Goal: Information Seeking & Learning: Learn about a topic

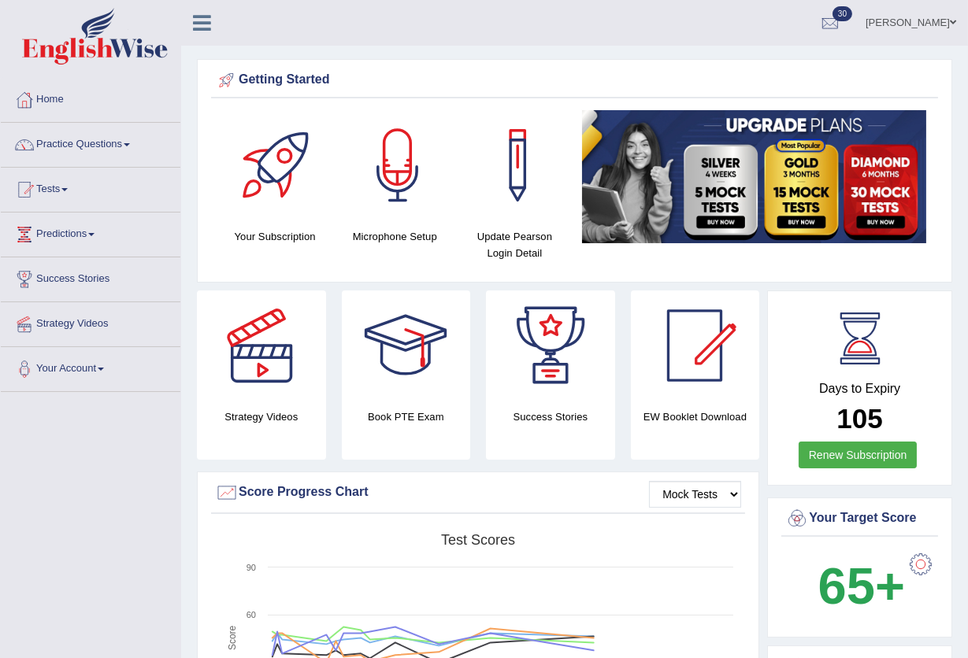
click at [943, 21] on link "Enkhbayar Usukhbaatar" at bounding box center [911, 20] width 114 height 41
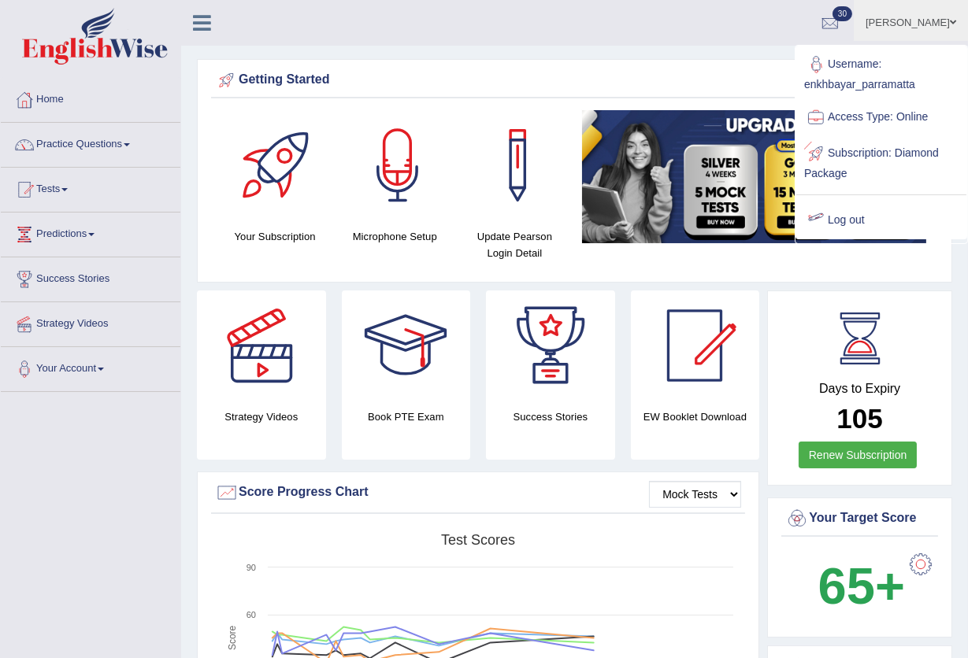
click at [855, 221] on link "Log out" at bounding box center [881, 220] width 170 height 36
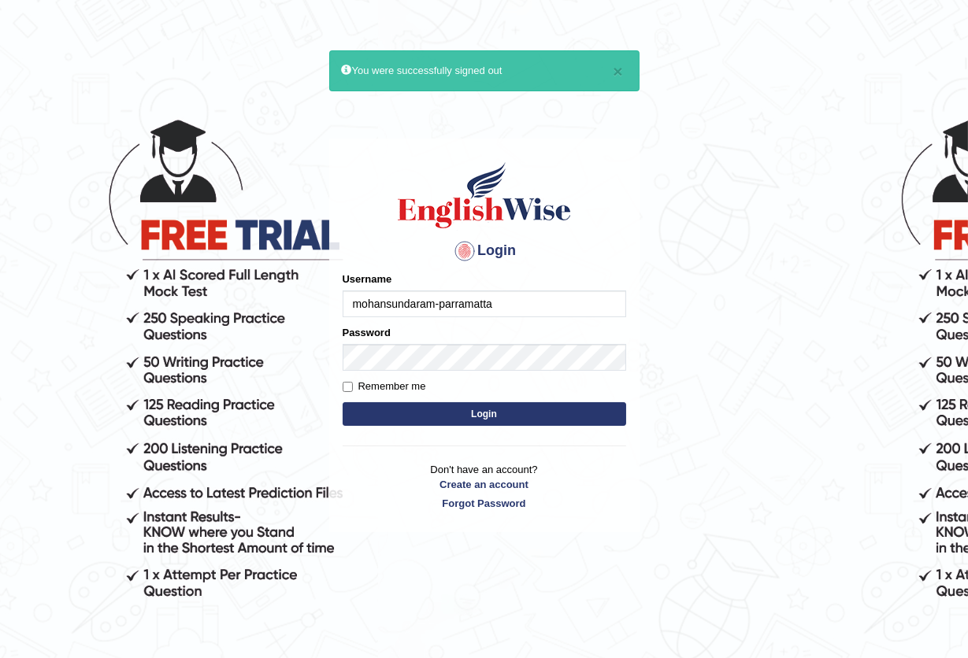
type input "mohansundaram-parramatta"
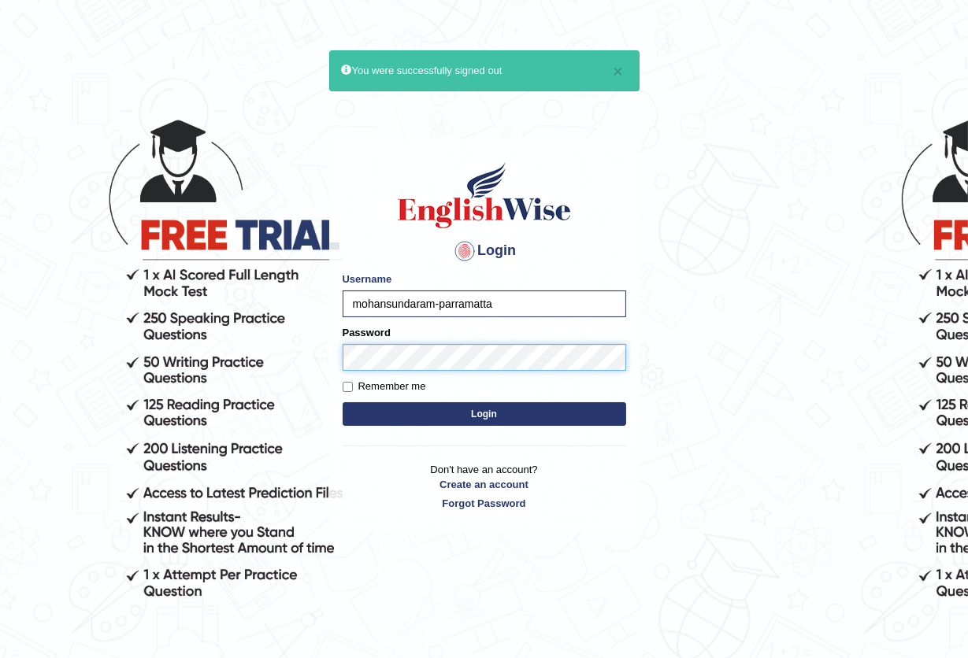
click at [343, 402] on button "Login" at bounding box center [484, 414] width 283 height 24
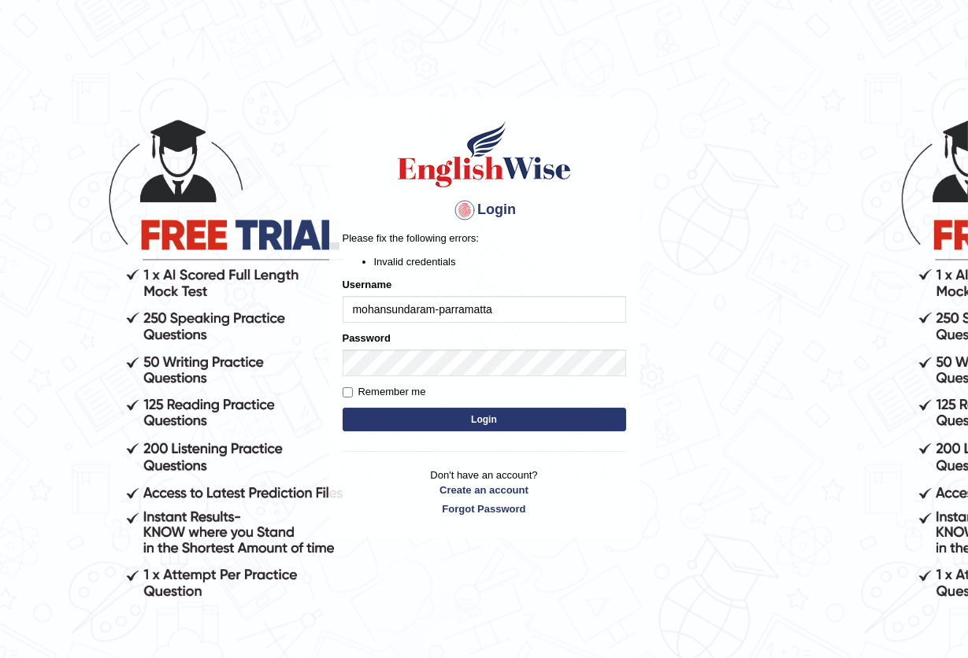
click at [439, 309] on input "mohansundaram-parramatta" at bounding box center [484, 309] width 283 height 27
type input "mohansundaram_parramatta"
click at [432, 424] on button "Login" at bounding box center [484, 420] width 283 height 24
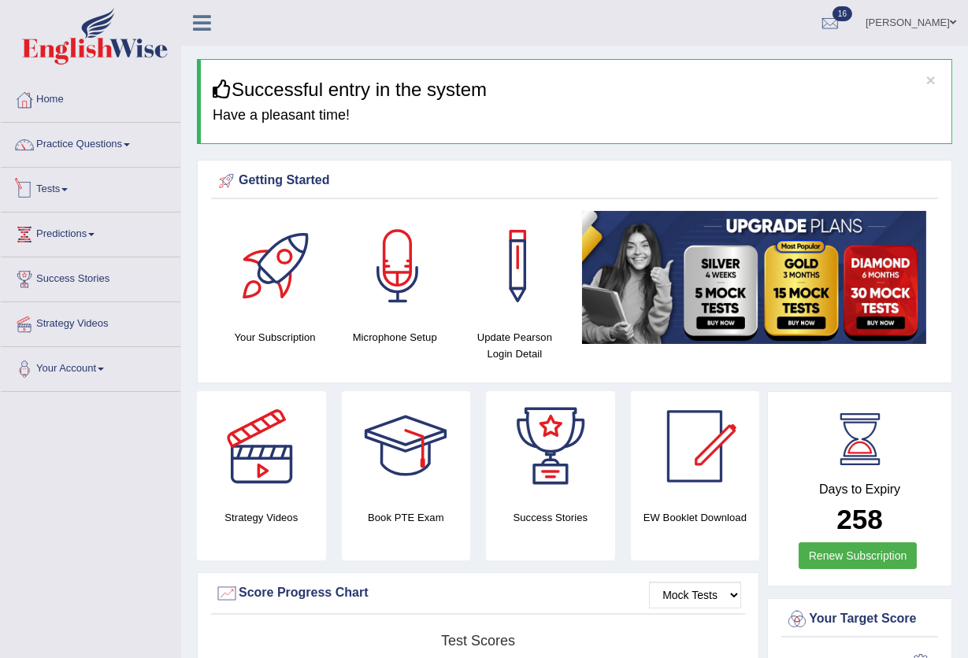
click at [85, 183] on link "Tests" at bounding box center [91, 187] width 180 height 39
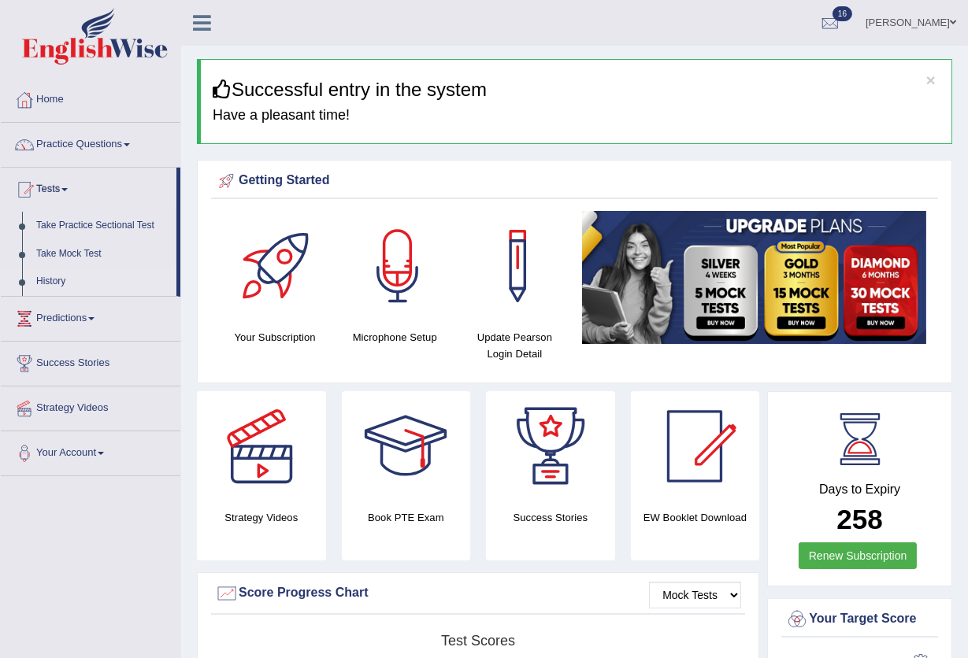
click at [44, 287] on link "History" at bounding box center [102, 282] width 147 height 28
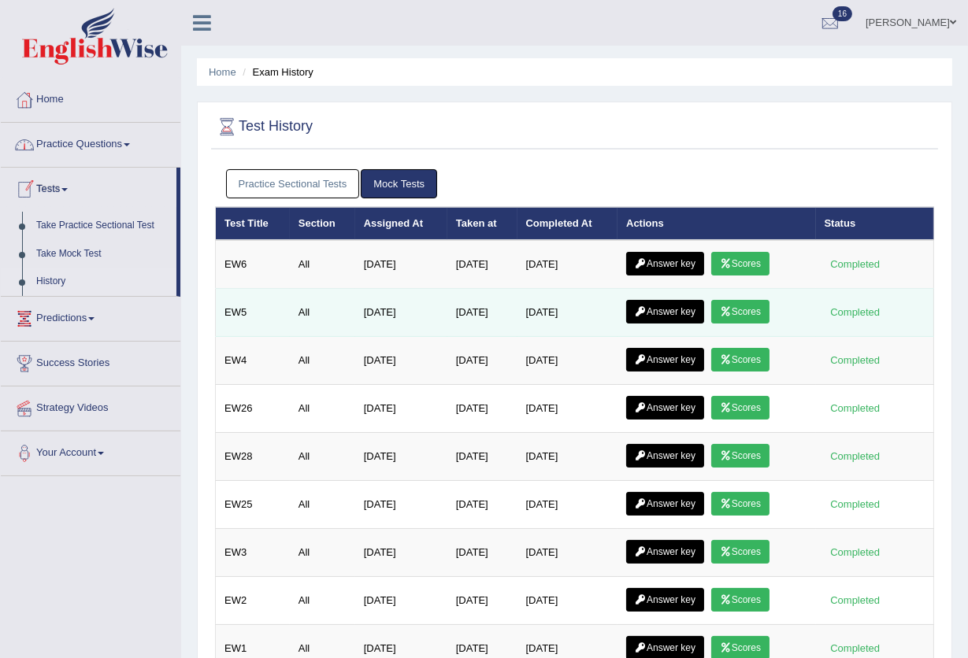
click at [754, 310] on link "Scores" at bounding box center [740, 312] width 58 height 24
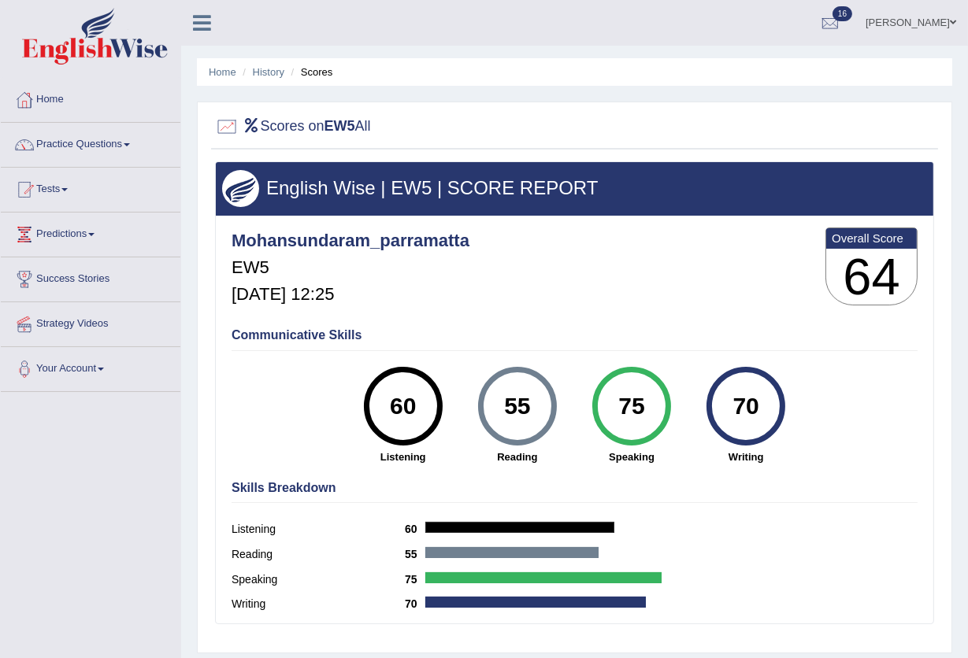
click at [321, 68] on li "Scores" at bounding box center [310, 72] width 46 height 15
click at [261, 77] on link "History" at bounding box center [268, 72] width 31 height 12
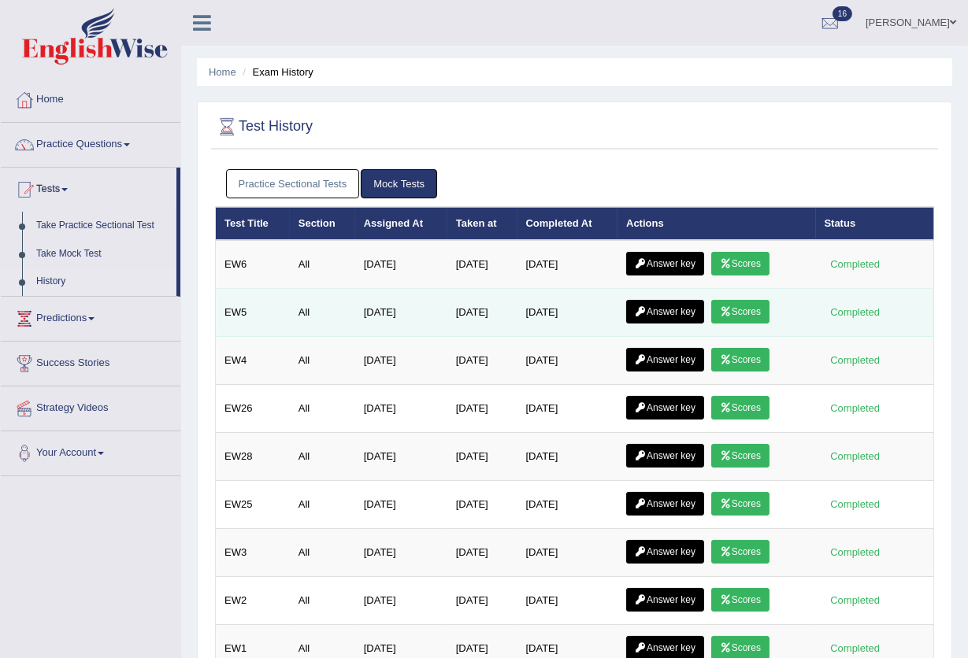
click at [665, 305] on link "Answer key" at bounding box center [665, 312] width 78 height 24
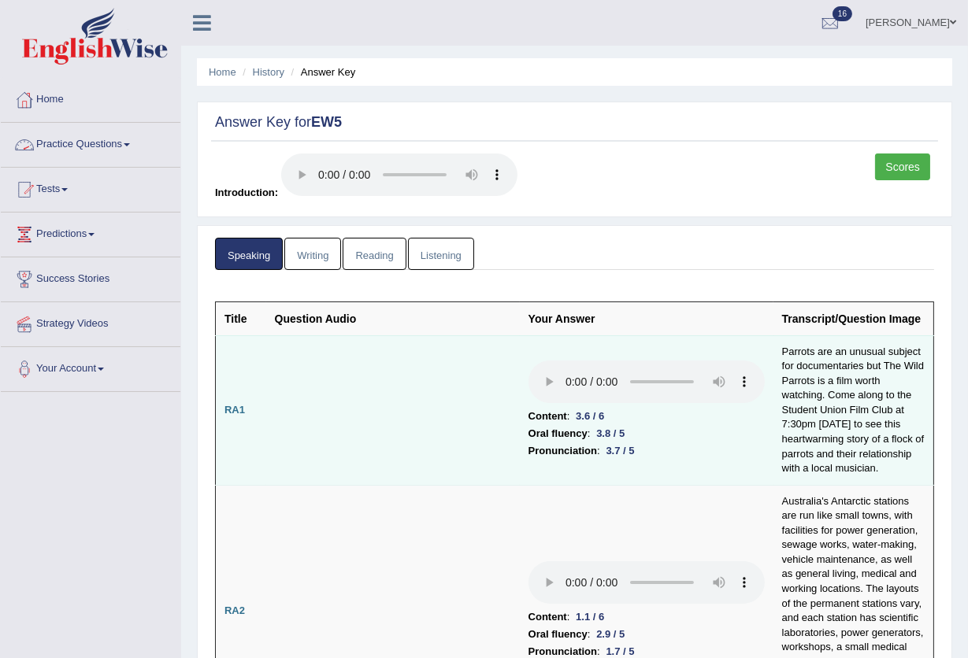
click at [444, 254] on link "Listening" at bounding box center [441, 254] width 66 height 32
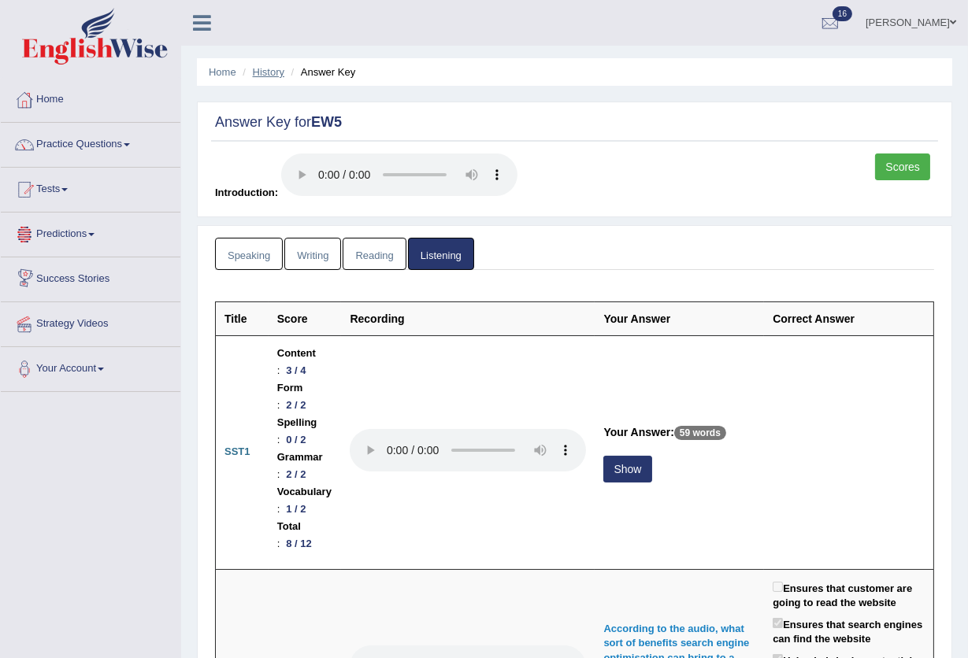
click at [270, 75] on link "History" at bounding box center [268, 72] width 31 height 12
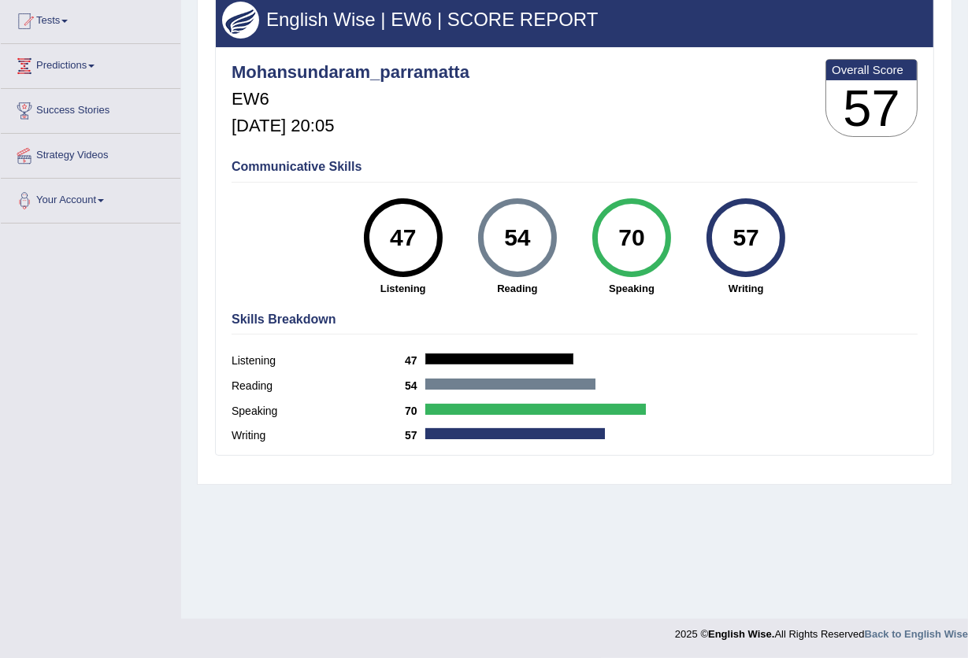
scroll to position [64, 0]
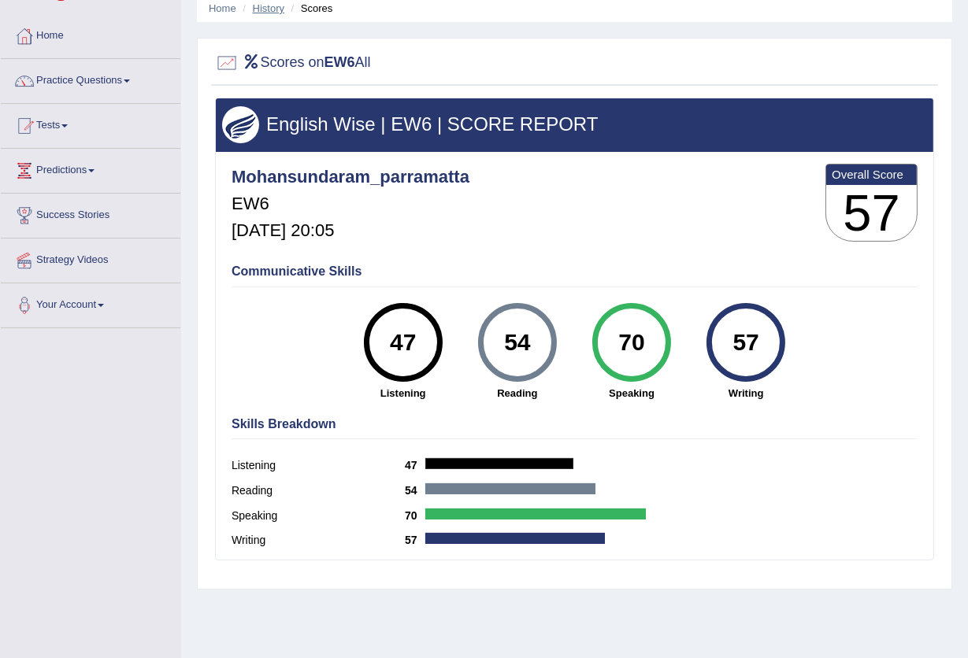
click at [258, 6] on link "History" at bounding box center [268, 8] width 31 height 12
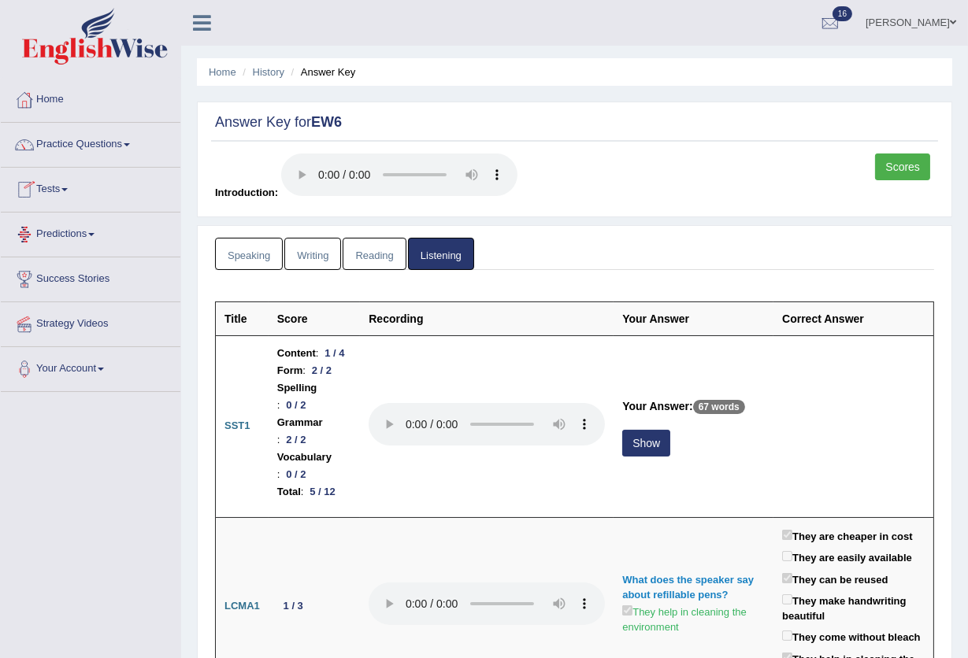
click at [266, 249] on link "Speaking" at bounding box center [249, 254] width 68 height 32
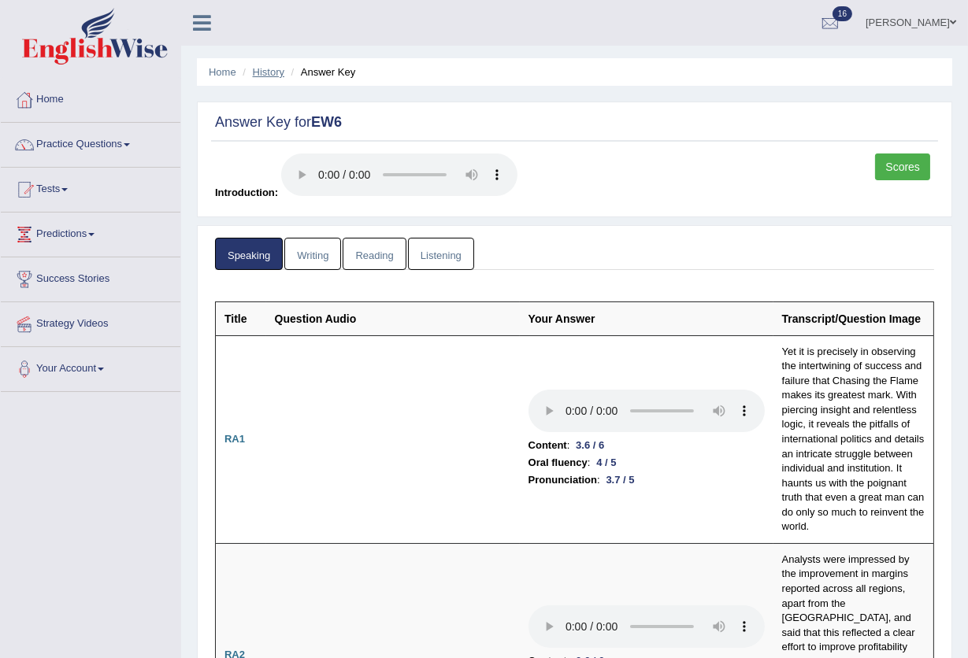
click at [272, 69] on link "History" at bounding box center [268, 72] width 31 height 12
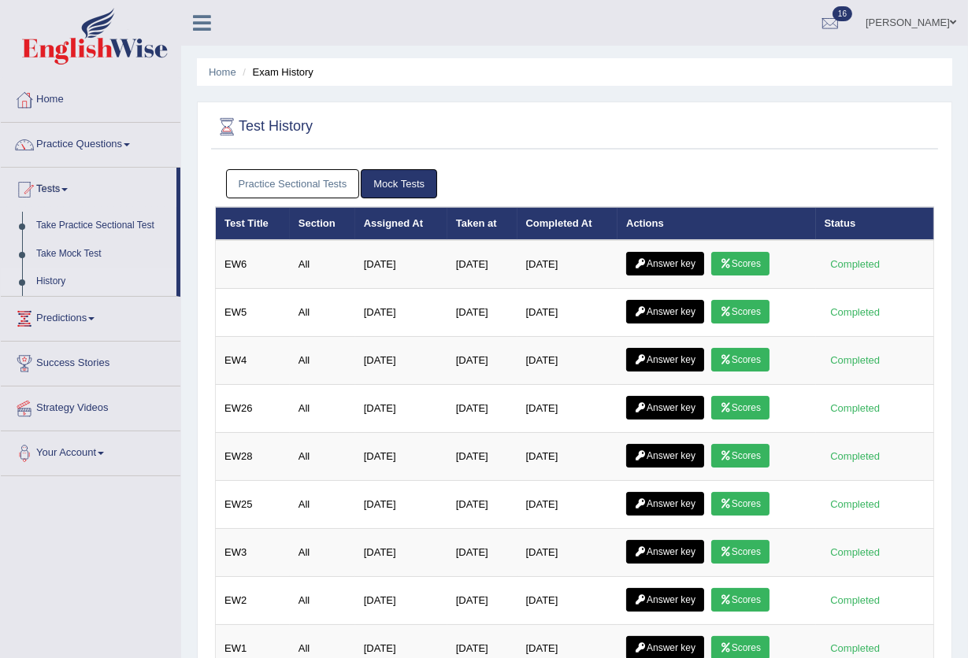
click at [742, 313] on link "Scores" at bounding box center [740, 312] width 58 height 24
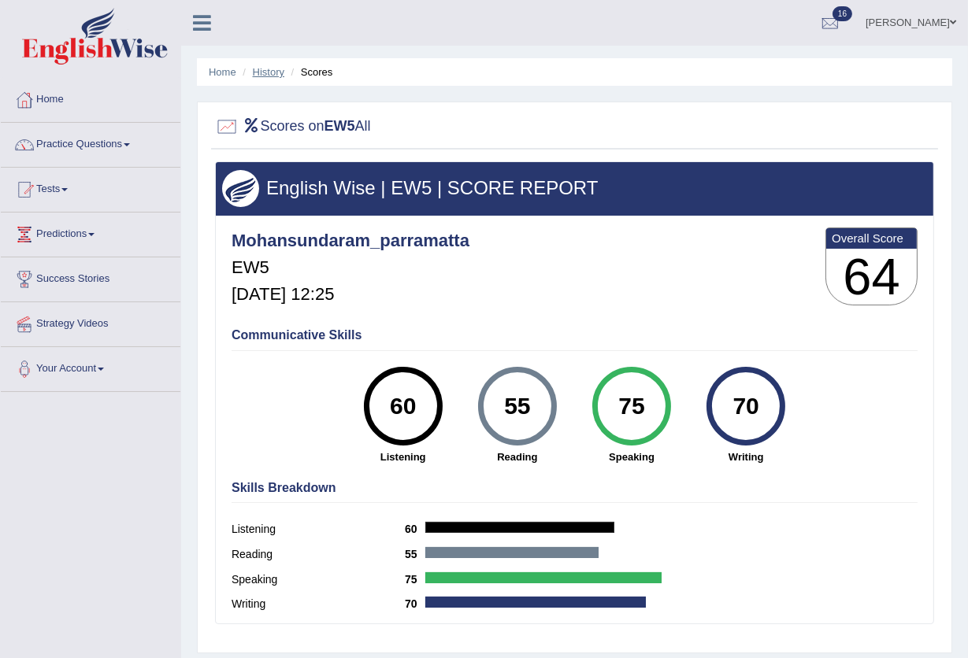
click at [276, 73] on link "History" at bounding box center [268, 72] width 31 height 12
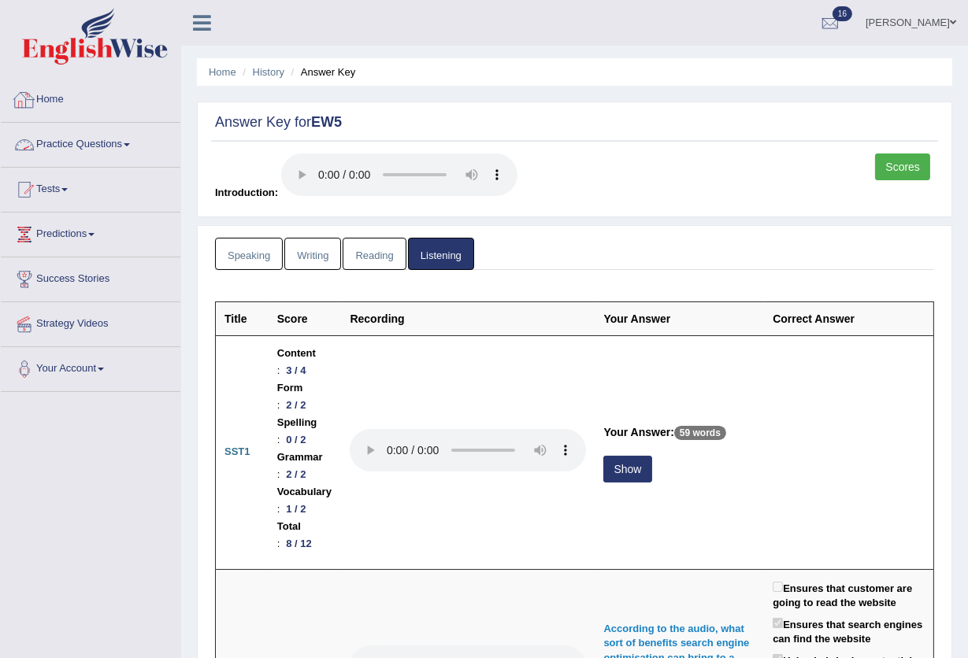
click at [50, 147] on link "Practice Questions" at bounding box center [91, 142] width 180 height 39
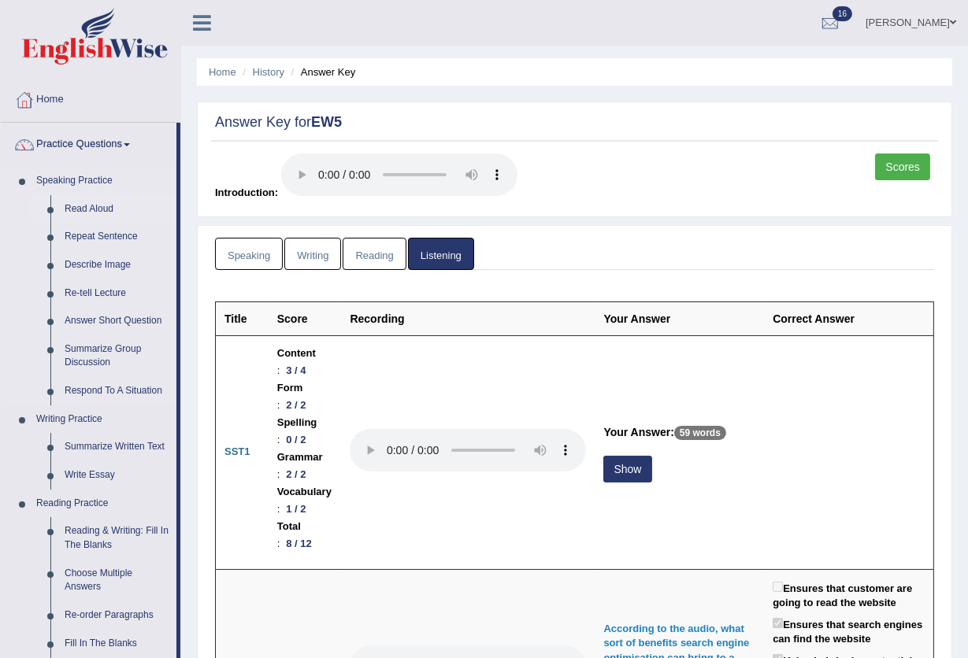
click at [92, 203] on link "Read Aloud" at bounding box center [116, 209] width 119 height 28
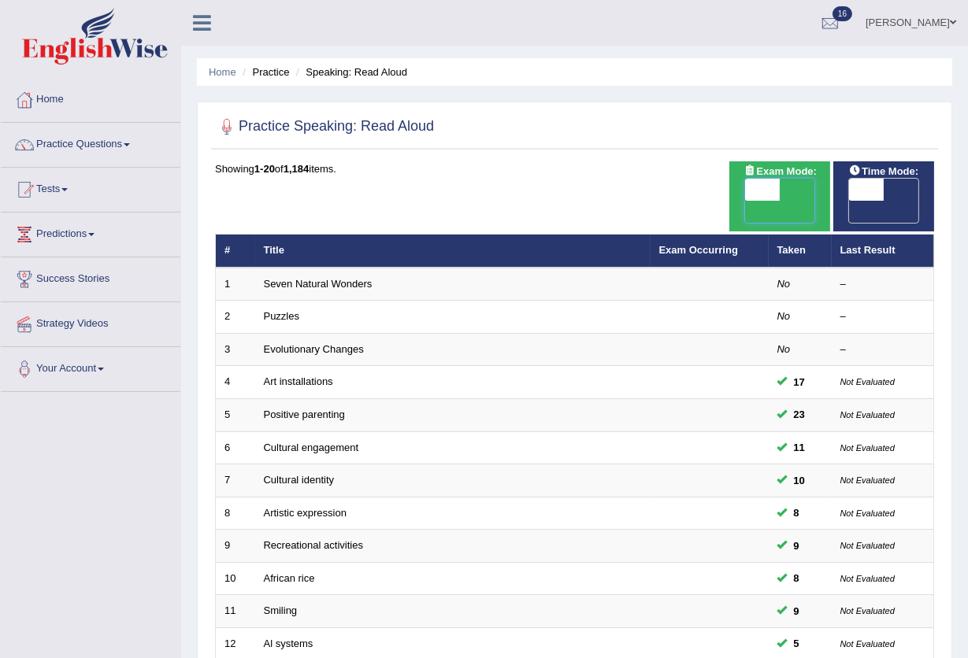
click at [773, 193] on span at bounding box center [762, 190] width 35 height 22
checkbox input "true"
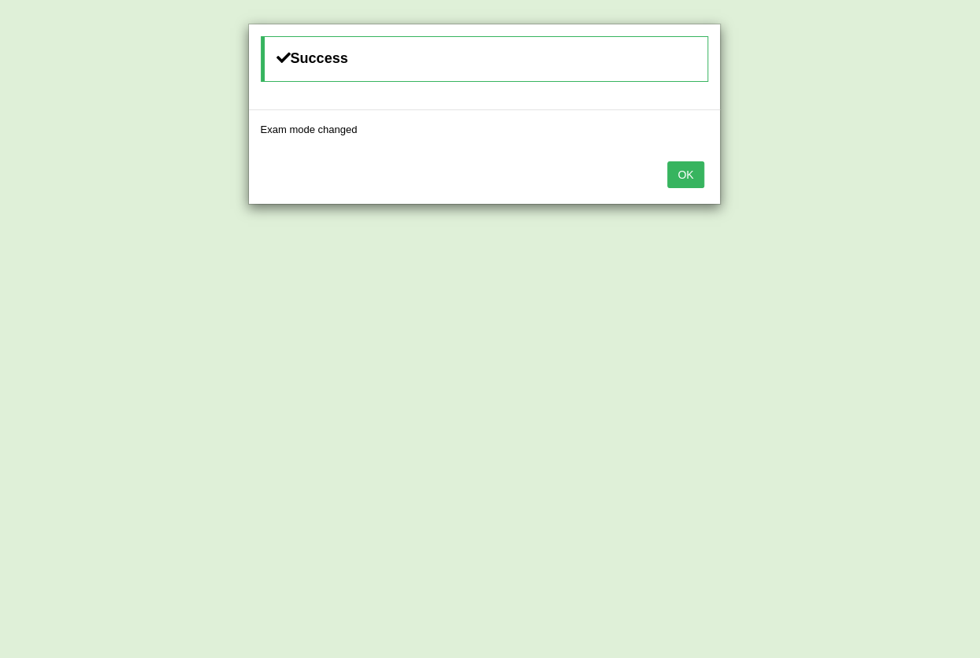
click at [698, 181] on button "OK" at bounding box center [685, 174] width 36 height 27
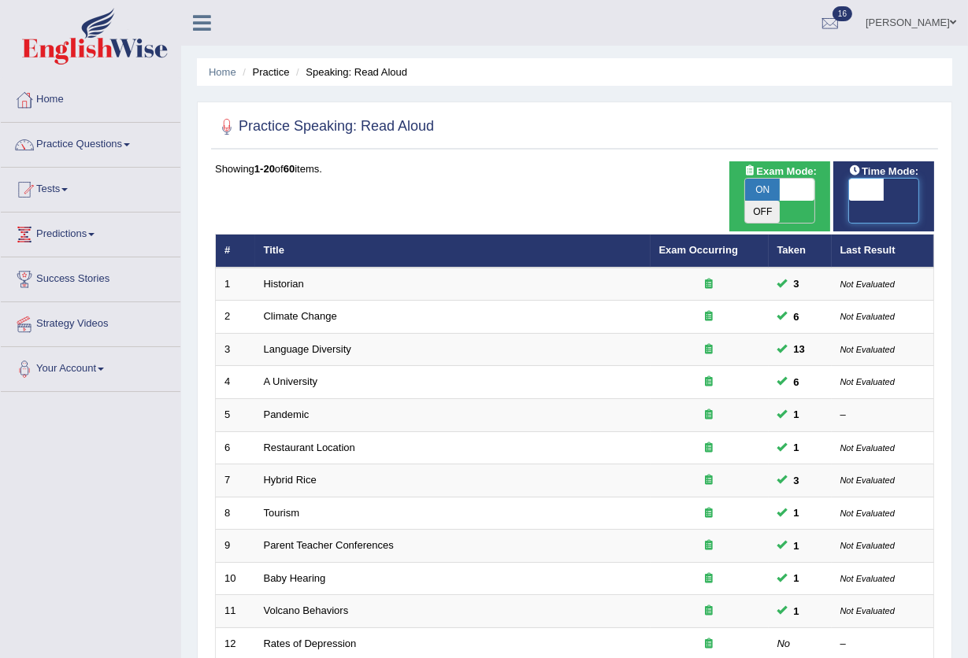
click at [872, 183] on span at bounding box center [866, 190] width 35 height 22
checkbox input "true"
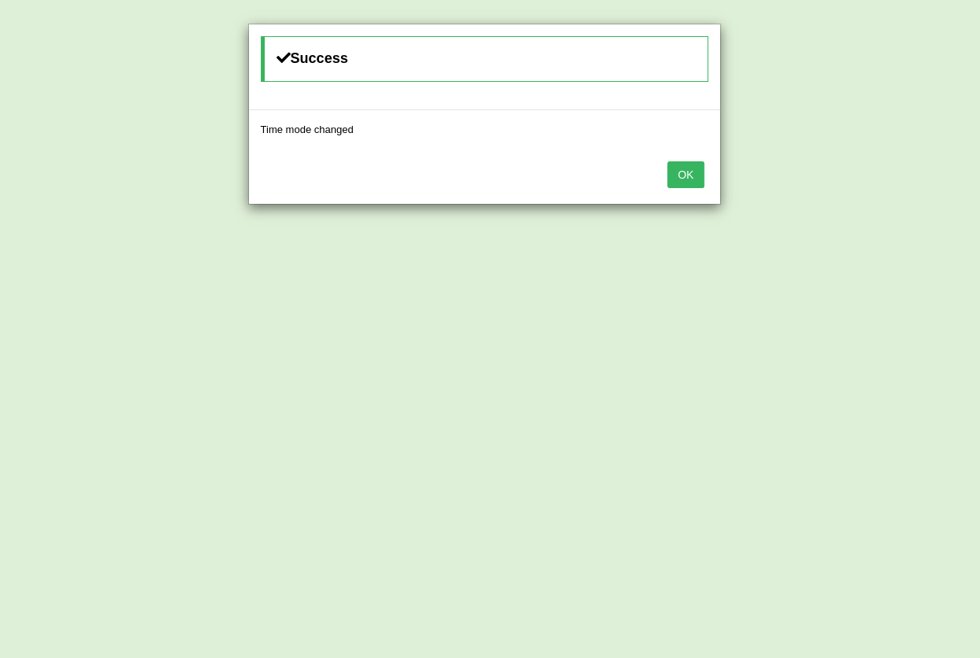
click at [685, 174] on button "OK" at bounding box center [685, 174] width 36 height 27
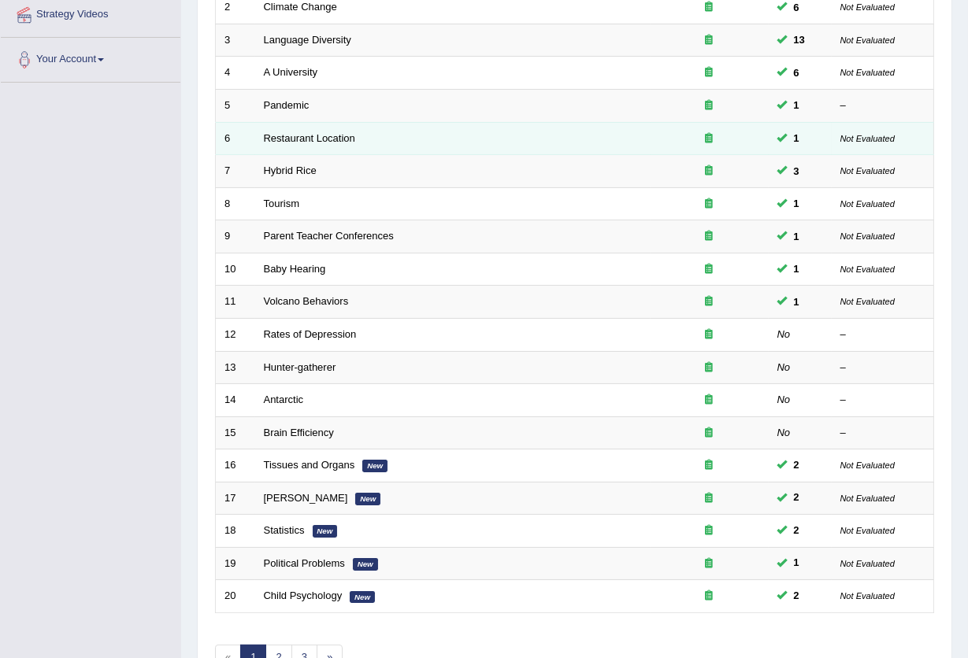
scroll to position [383, 0]
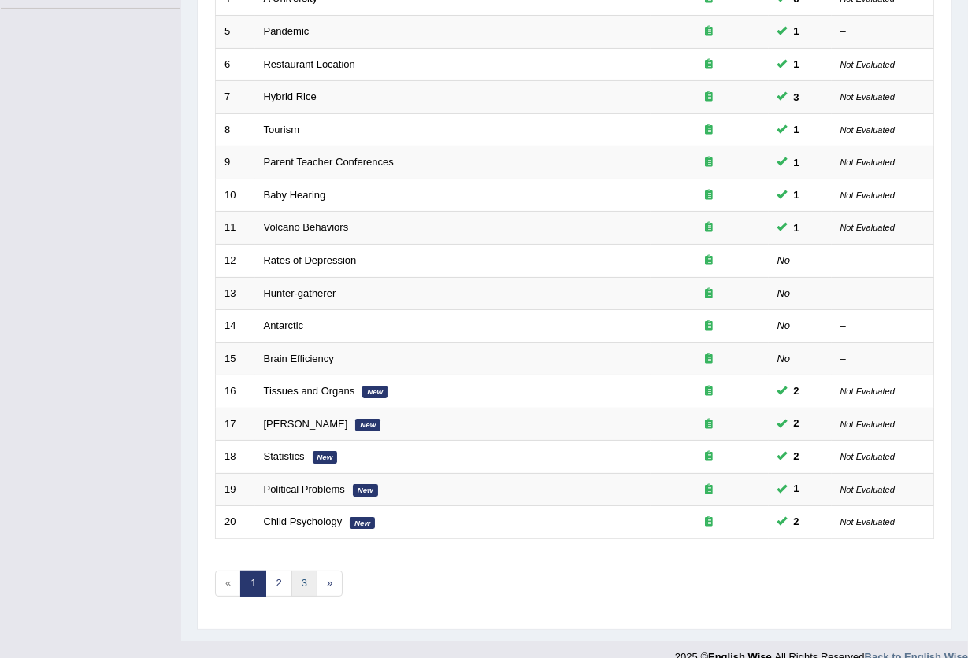
click at [295, 571] on link "3" at bounding box center [304, 584] width 26 height 26
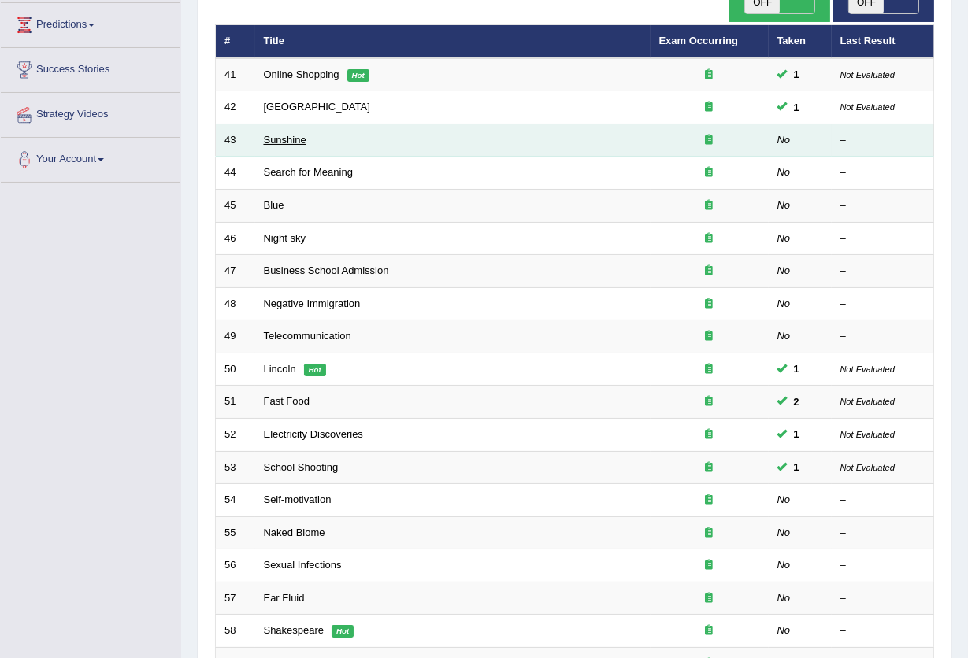
click at [281, 134] on link "Sunshine" at bounding box center [285, 140] width 43 height 12
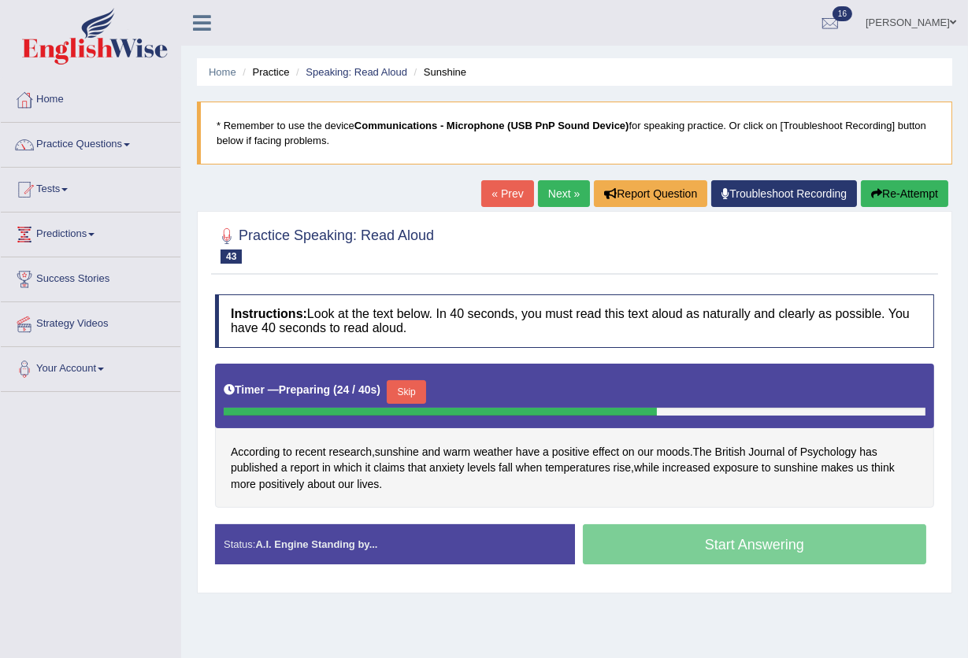
click at [412, 389] on button "Skip" at bounding box center [406, 392] width 39 height 24
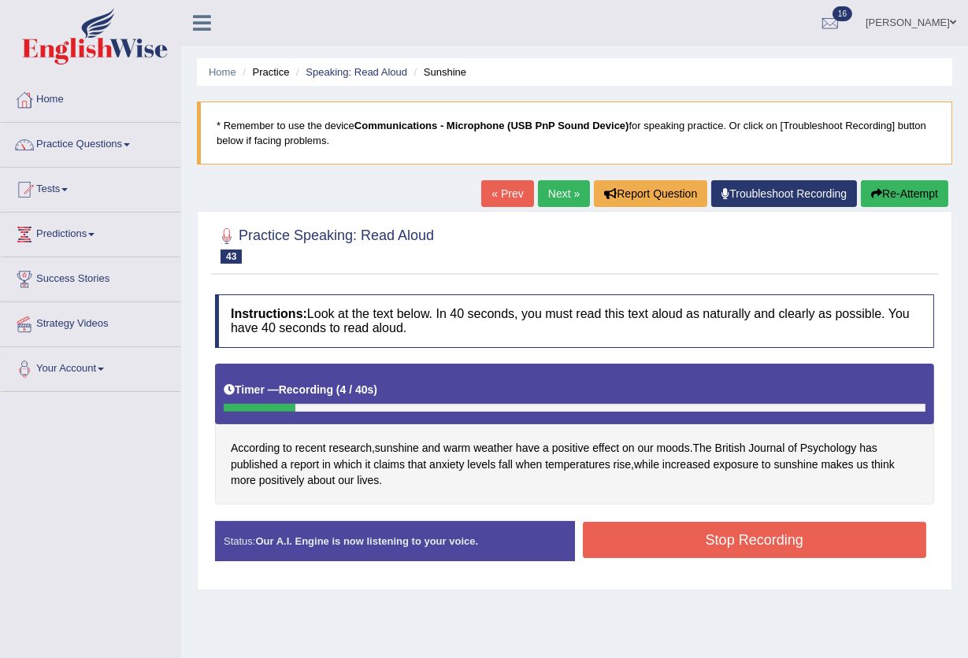
click at [669, 535] on button "Stop Recording" at bounding box center [755, 540] width 344 height 36
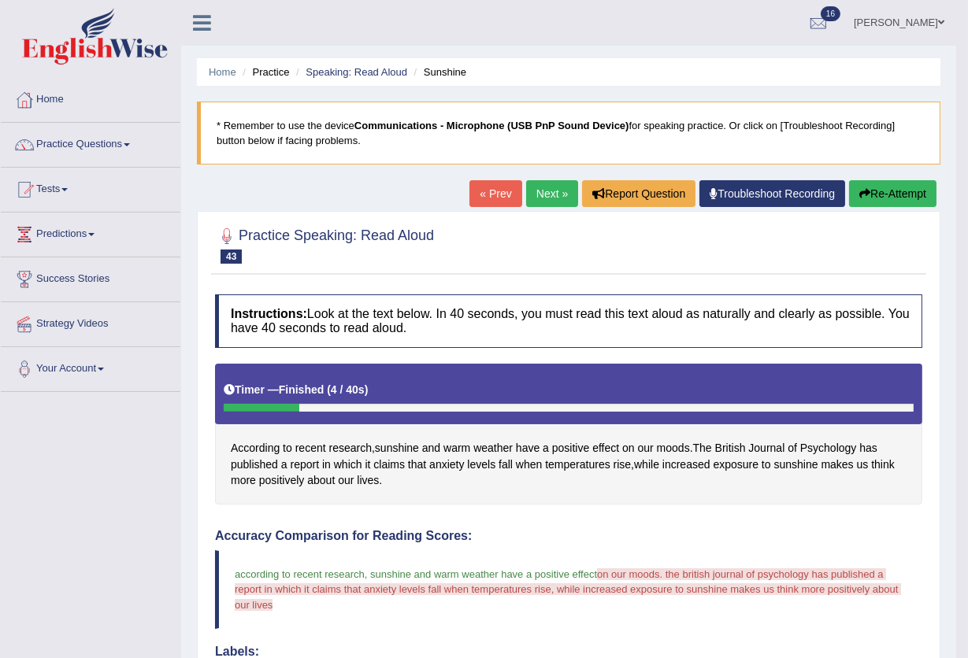
click at [546, 198] on link "Next »" at bounding box center [552, 193] width 52 height 27
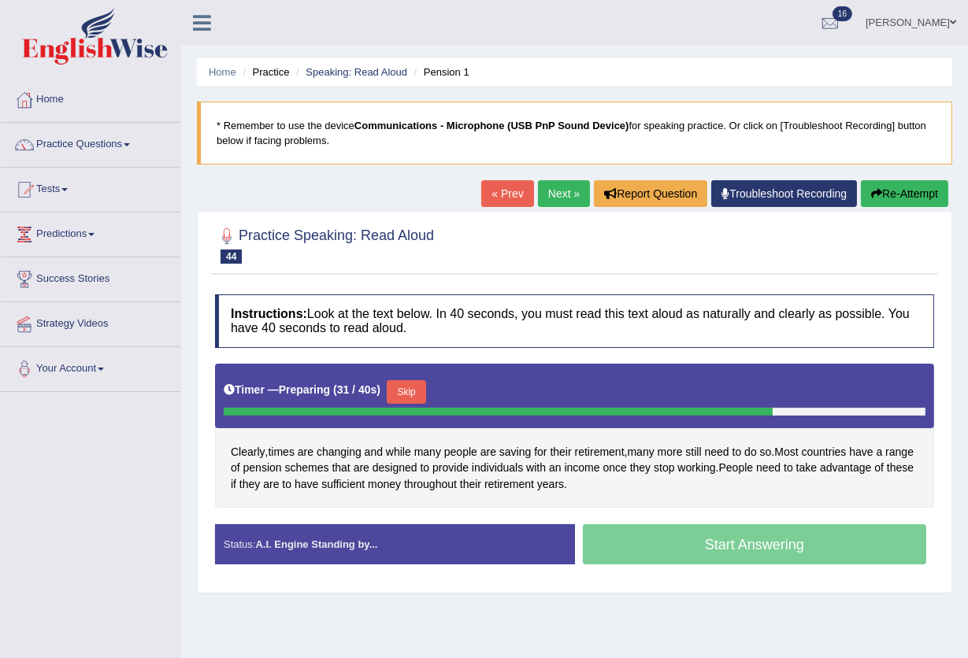
click at [406, 387] on button "Skip" at bounding box center [406, 392] width 39 height 24
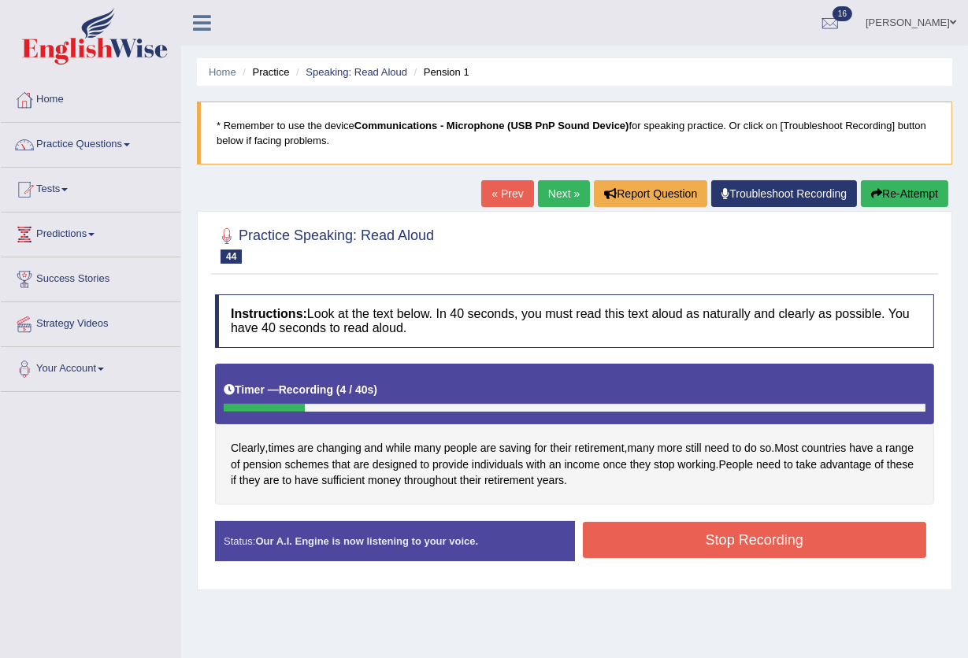
click at [694, 535] on button "Stop Recording" at bounding box center [755, 540] width 344 height 36
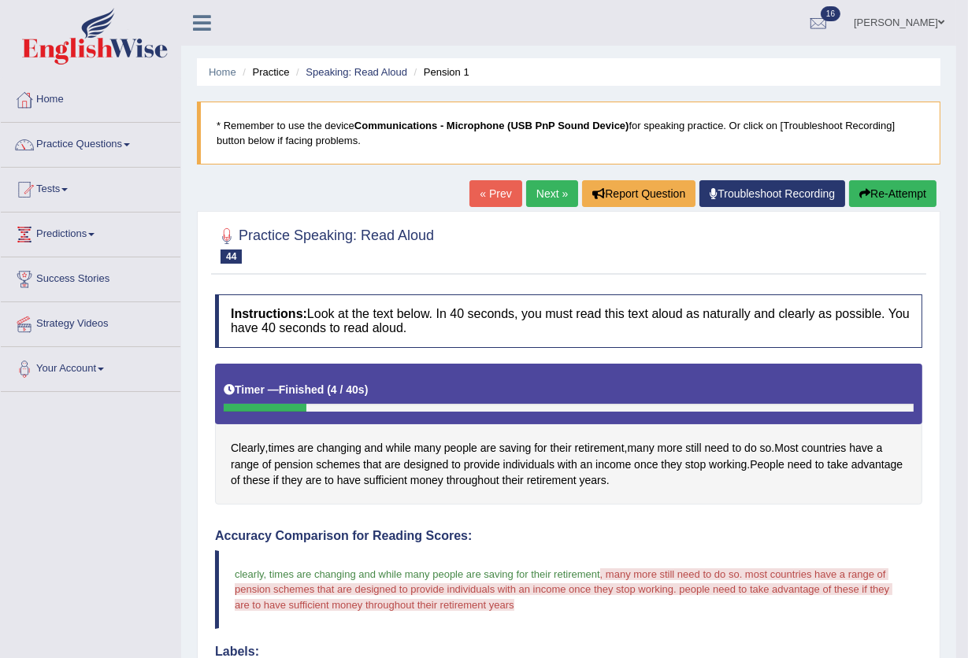
click at [550, 198] on link "Next »" at bounding box center [552, 193] width 52 height 27
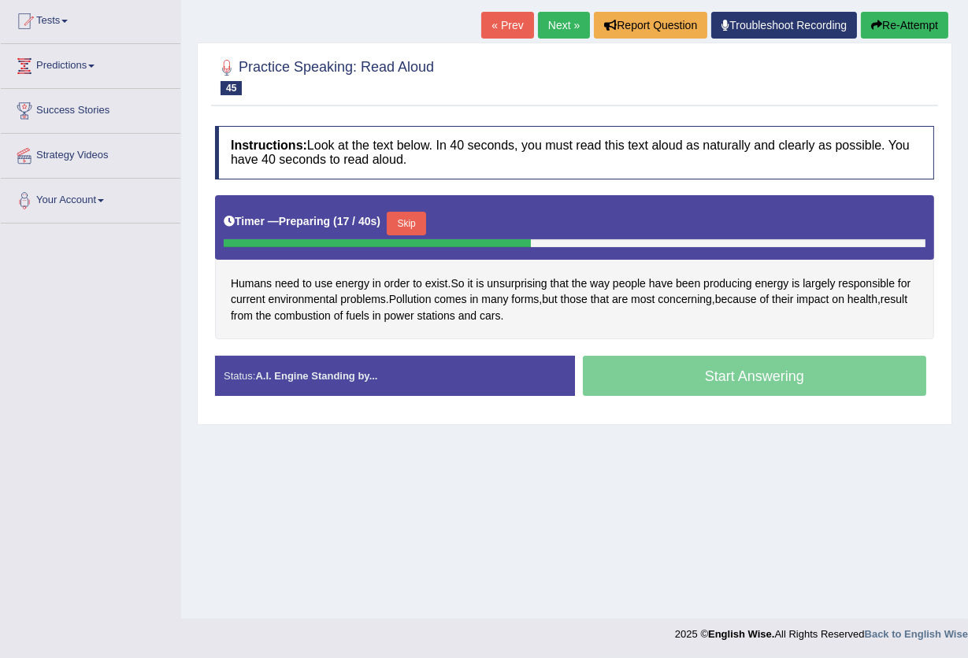
click at [413, 219] on button "Skip" at bounding box center [406, 224] width 39 height 24
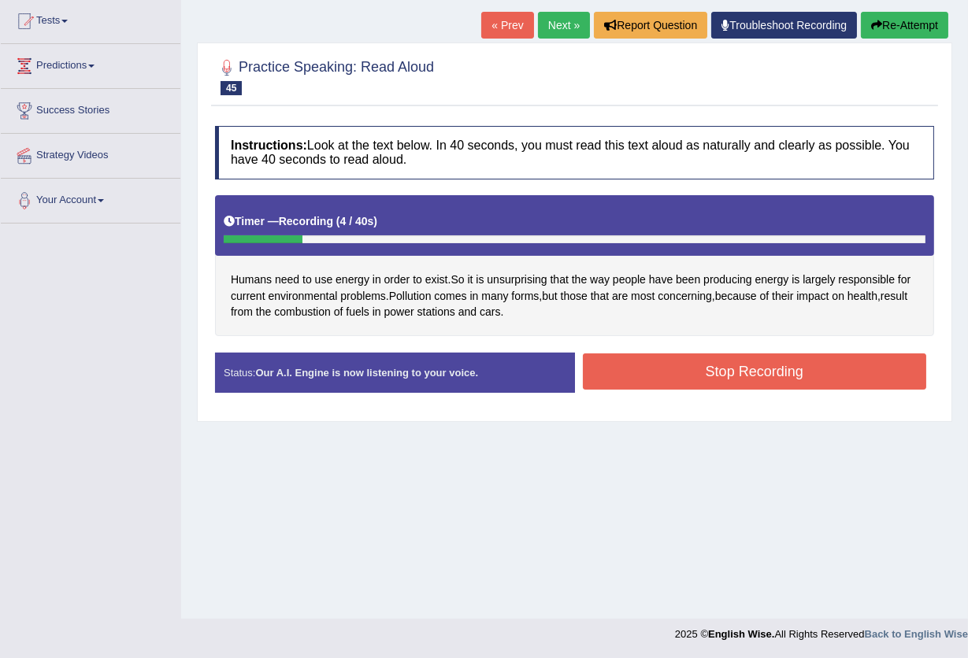
click at [763, 372] on button "Stop Recording" at bounding box center [755, 372] width 344 height 36
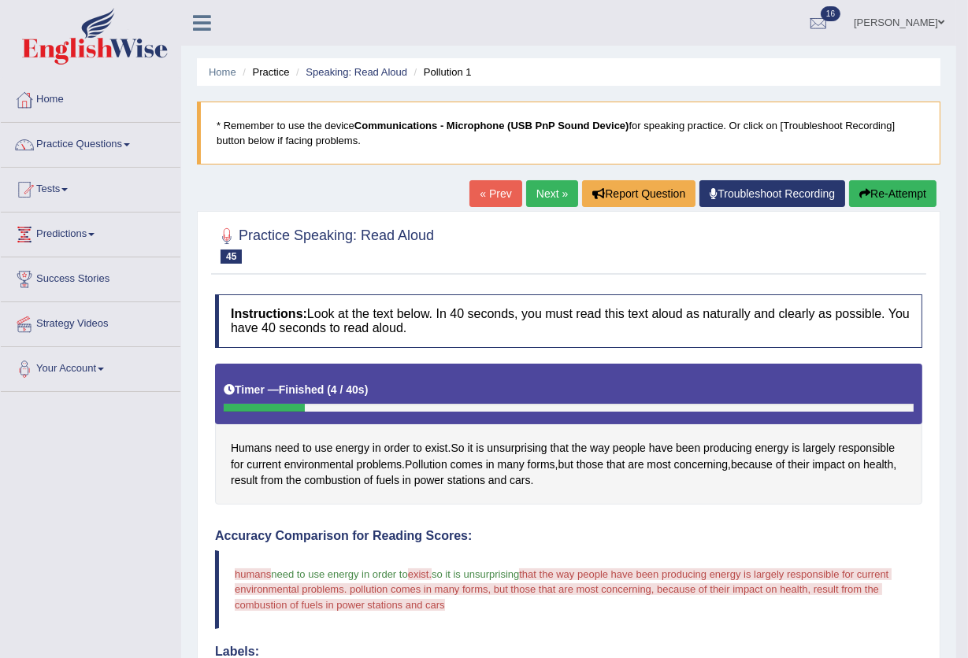
click at [911, 195] on button "Re-Attempt" at bounding box center [892, 193] width 87 height 27
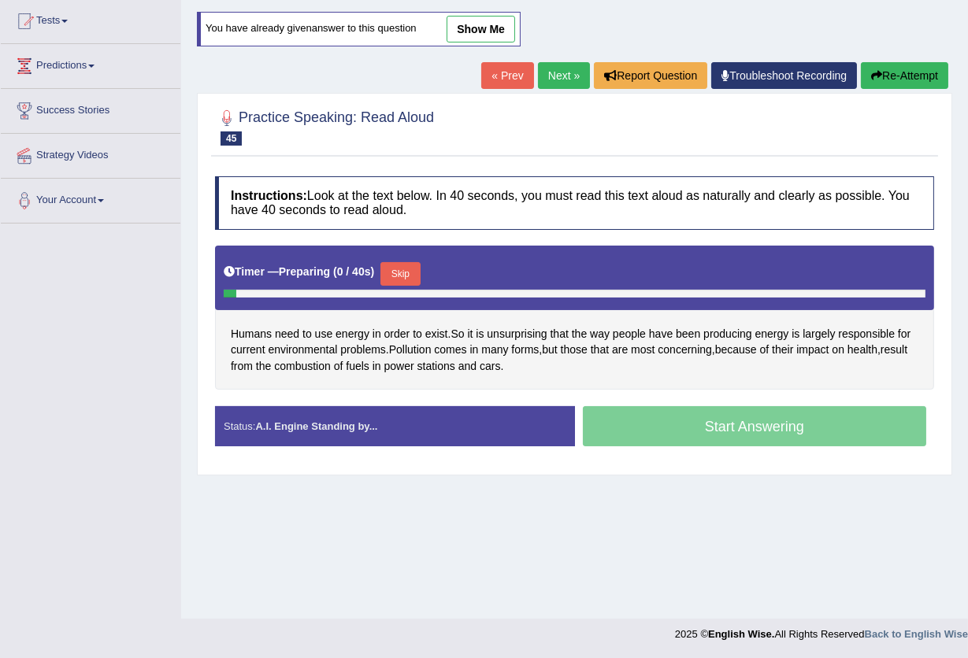
click at [406, 265] on button "Skip" at bounding box center [399, 274] width 39 height 24
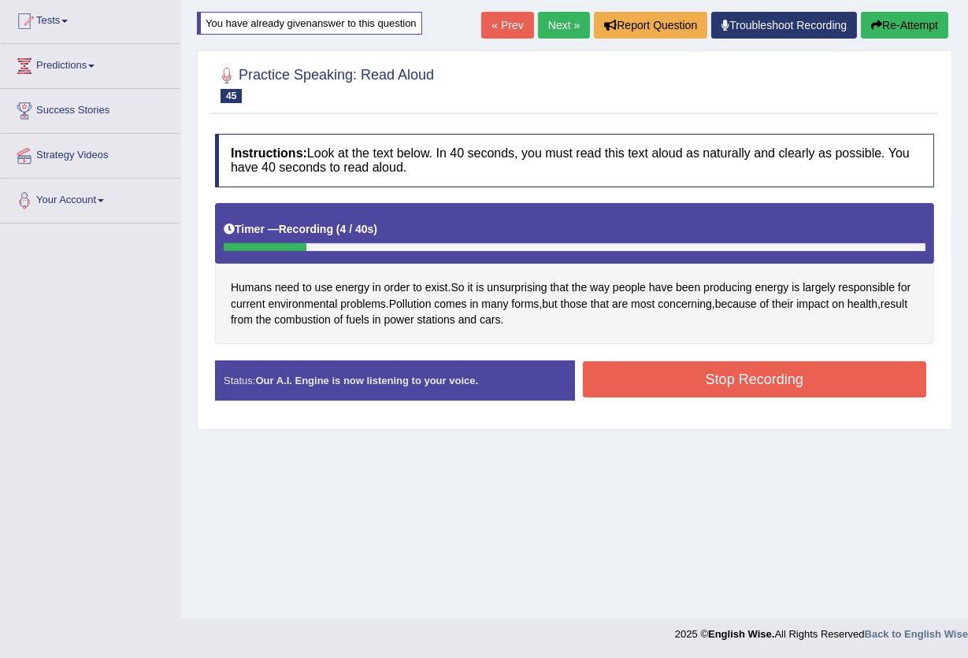
click at [749, 372] on button "Stop Recording" at bounding box center [755, 379] width 344 height 36
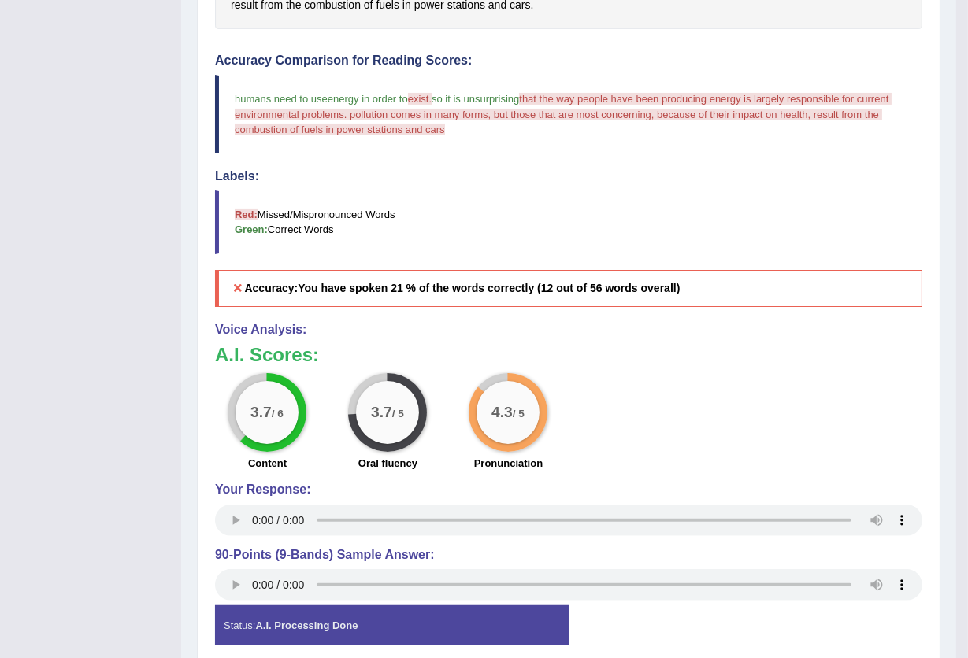
scroll to position [64, 0]
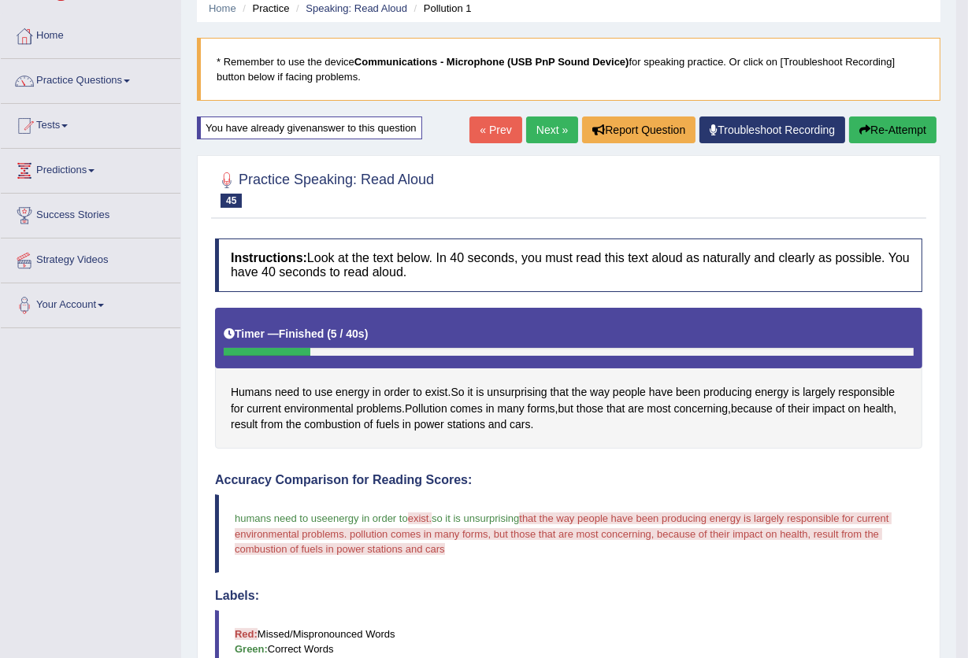
click at [540, 124] on link "Next »" at bounding box center [552, 130] width 52 height 27
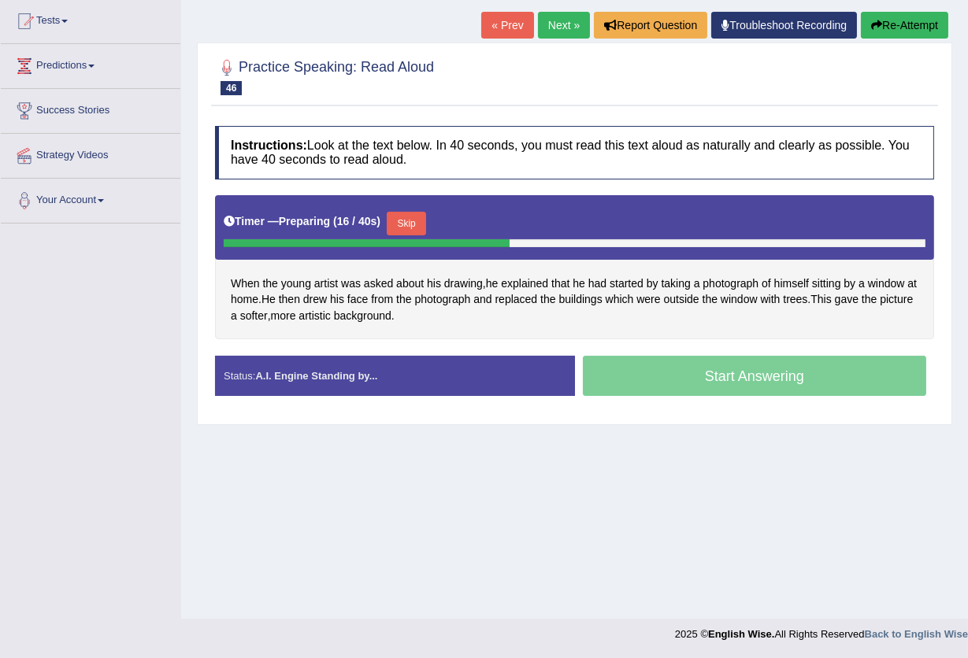
click at [403, 221] on button "Skip" at bounding box center [406, 224] width 39 height 24
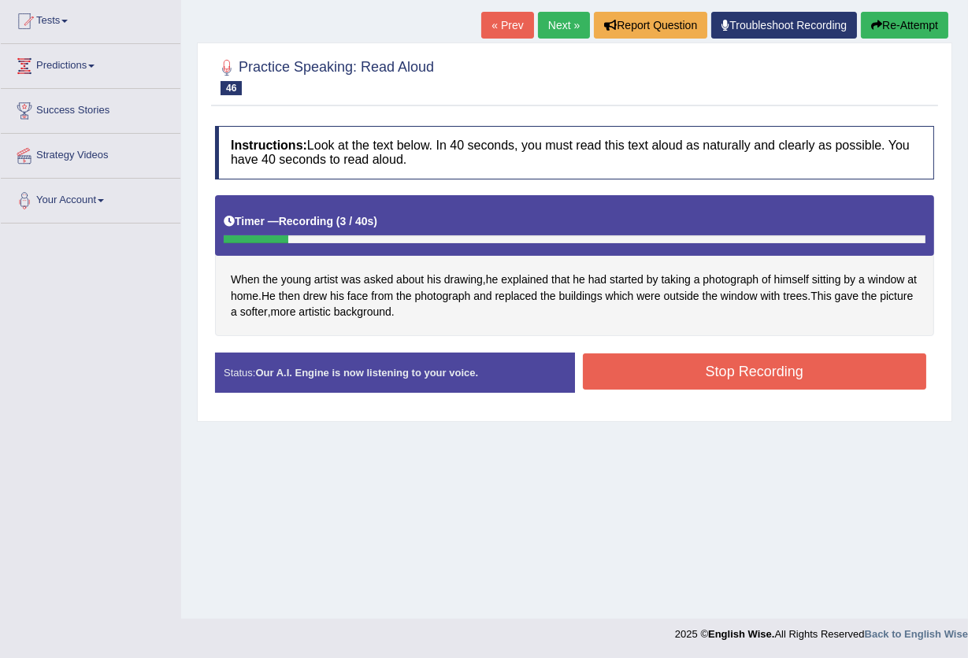
click at [784, 371] on button "Stop Recording" at bounding box center [755, 372] width 344 height 36
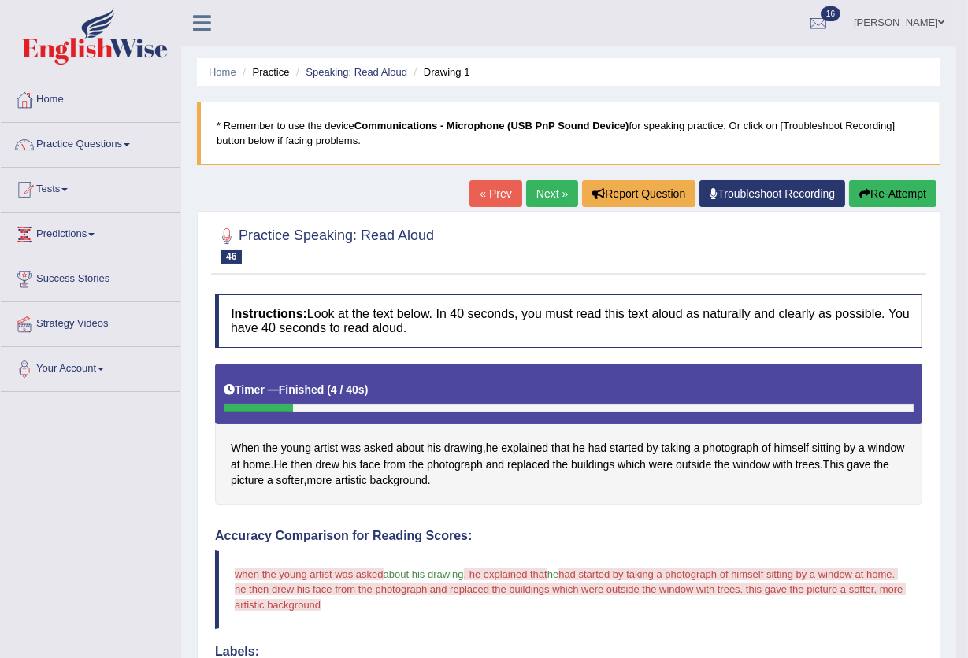
click at [887, 187] on button "Re-Attempt" at bounding box center [892, 193] width 87 height 27
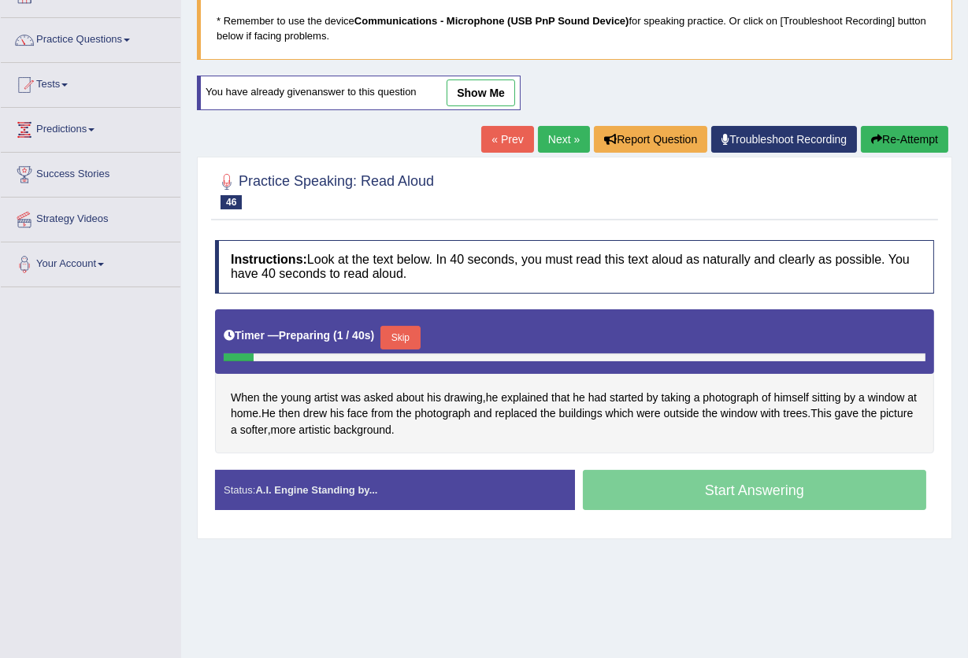
click at [420, 339] on button "Skip" at bounding box center [399, 338] width 39 height 24
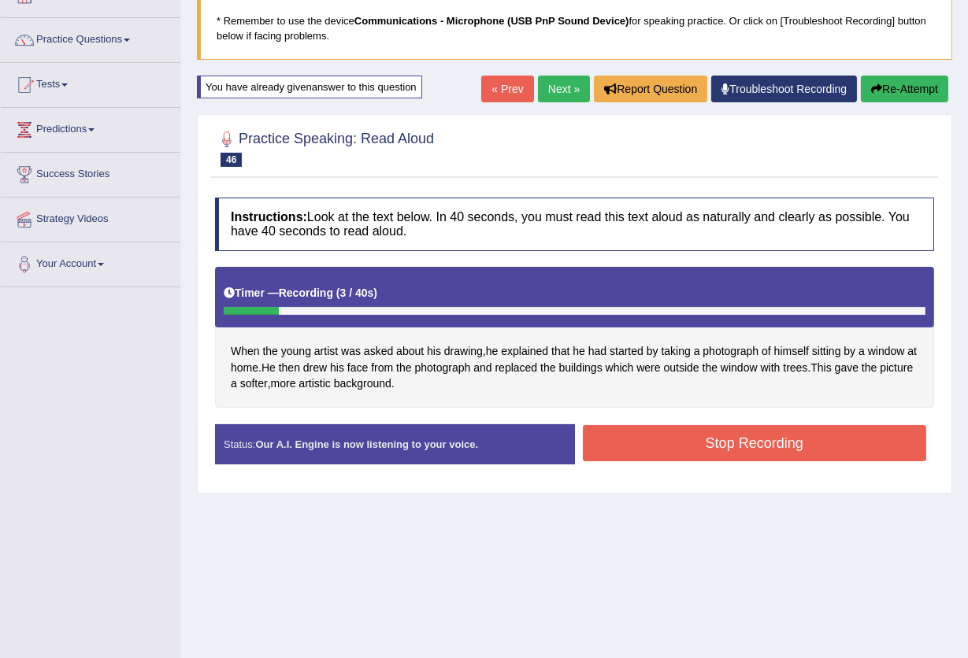
click at [690, 442] on button "Stop Recording" at bounding box center [755, 443] width 344 height 36
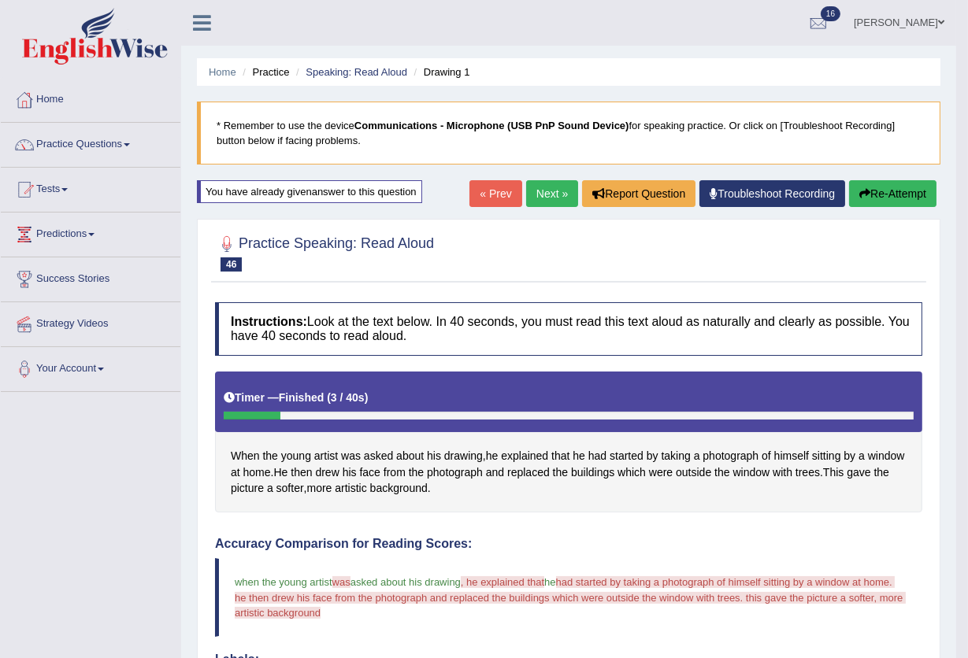
click at [558, 186] on link "Next »" at bounding box center [552, 193] width 52 height 27
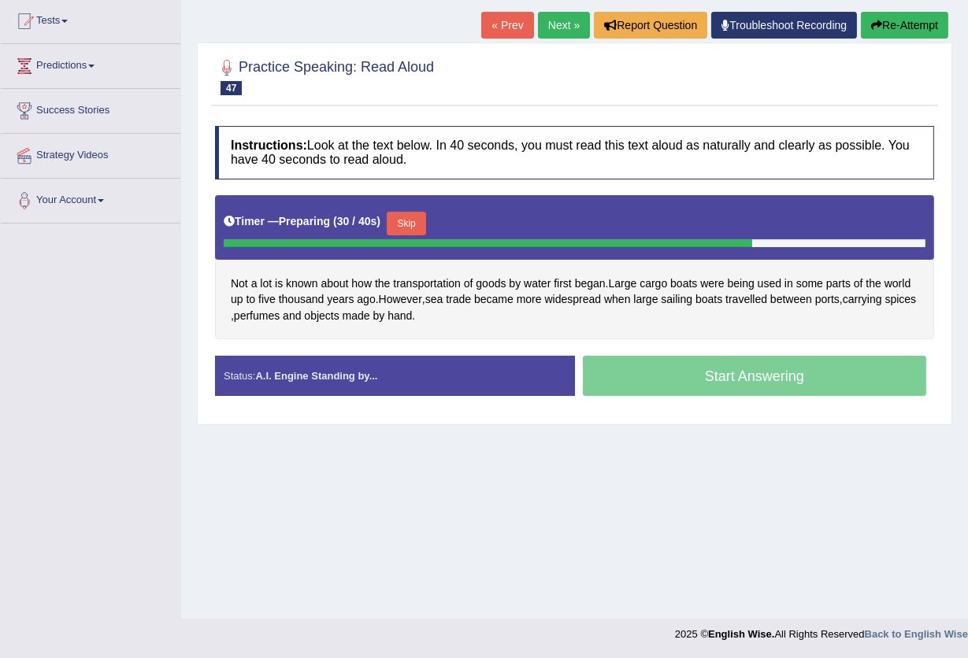
click at [420, 213] on button "Skip" at bounding box center [406, 224] width 39 height 24
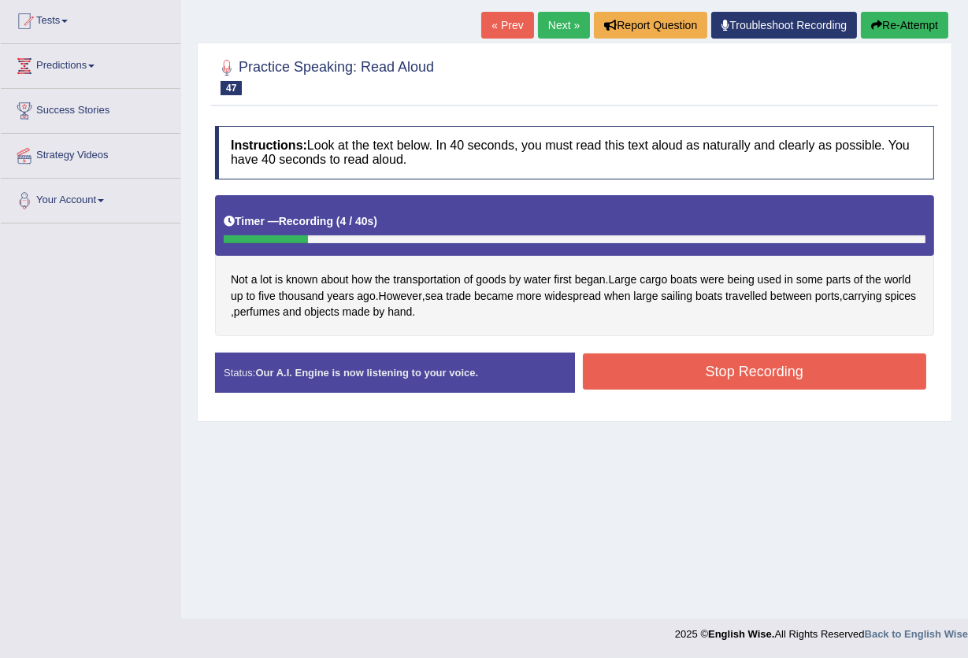
click at [650, 369] on button "Stop Recording" at bounding box center [755, 372] width 344 height 36
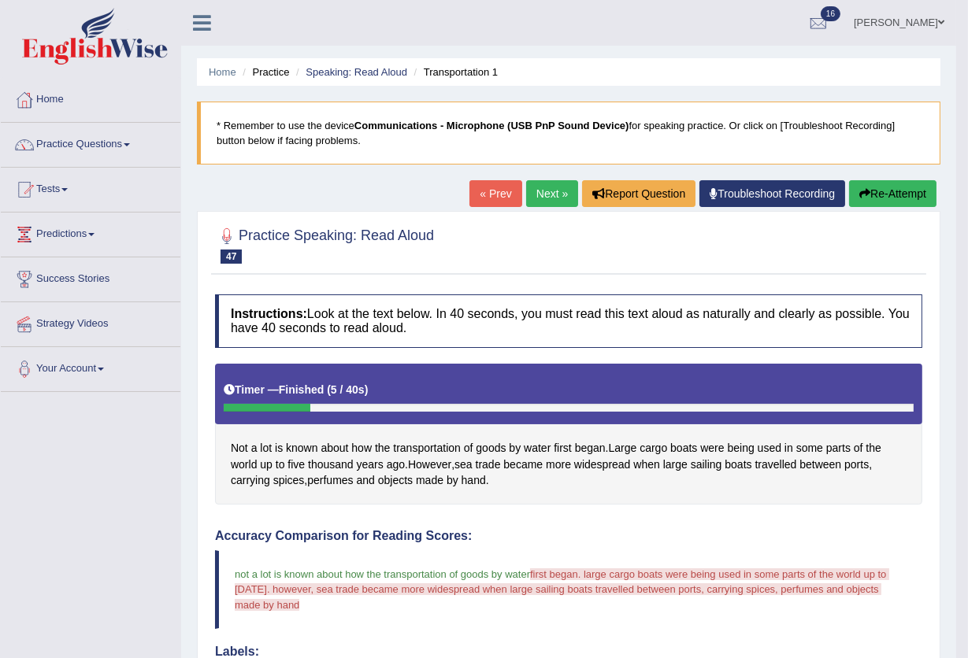
click at [537, 191] on link "Next »" at bounding box center [552, 193] width 52 height 27
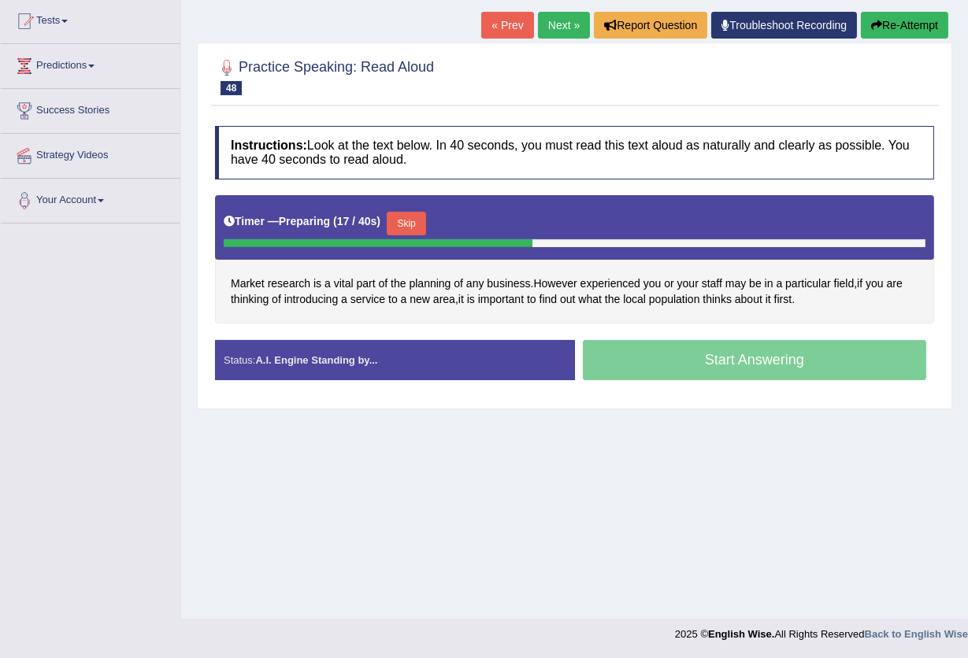
click at [412, 224] on button "Skip" at bounding box center [406, 224] width 39 height 24
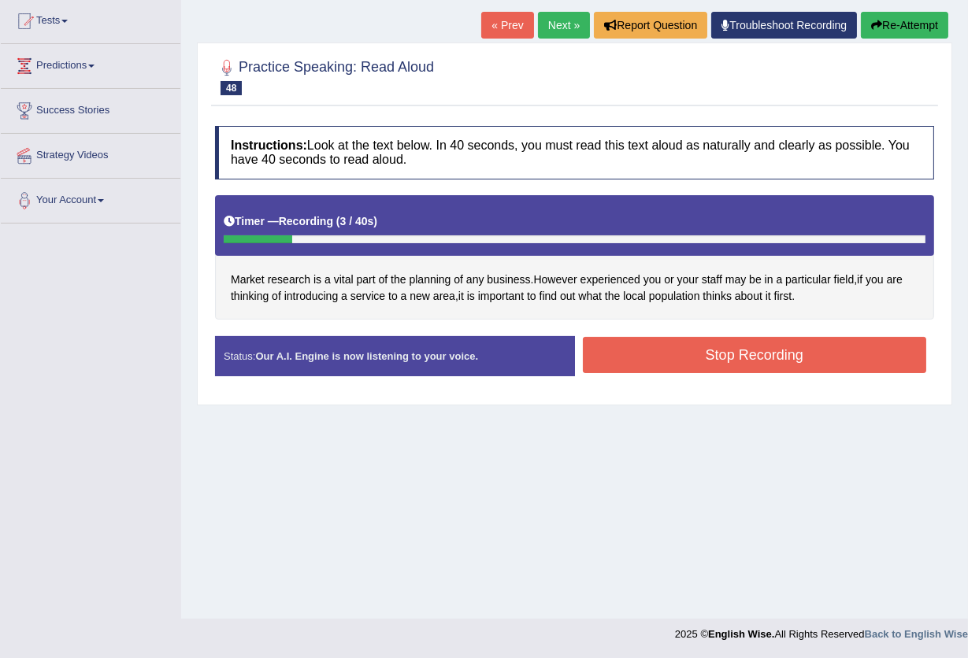
click at [709, 350] on button "Stop Recording" at bounding box center [755, 355] width 344 height 36
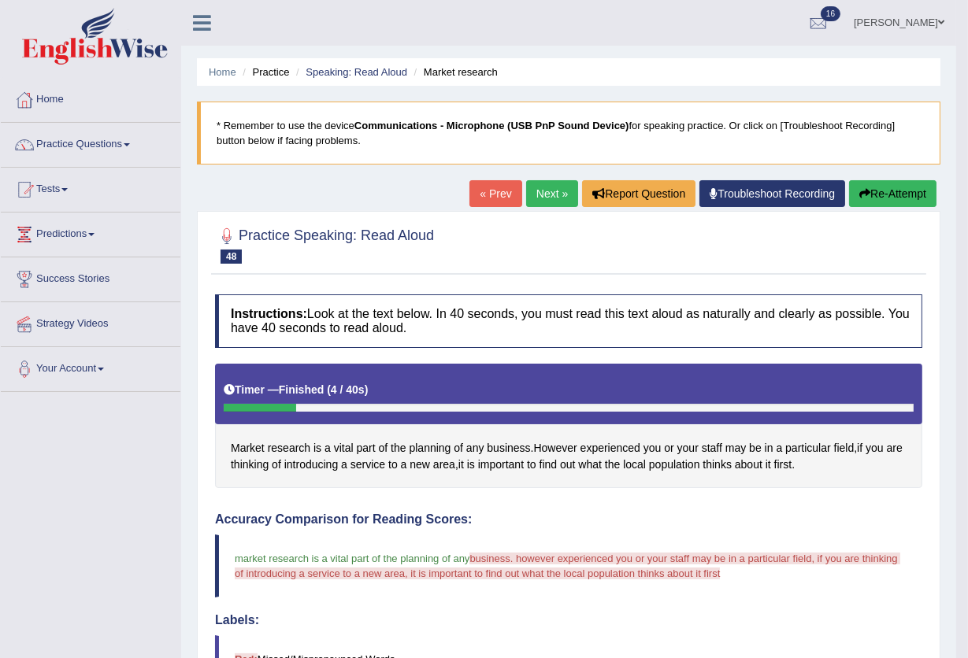
click at [906, 203] on button "Re-Attempt" at bounding box center [892, 193] width 87 height 27
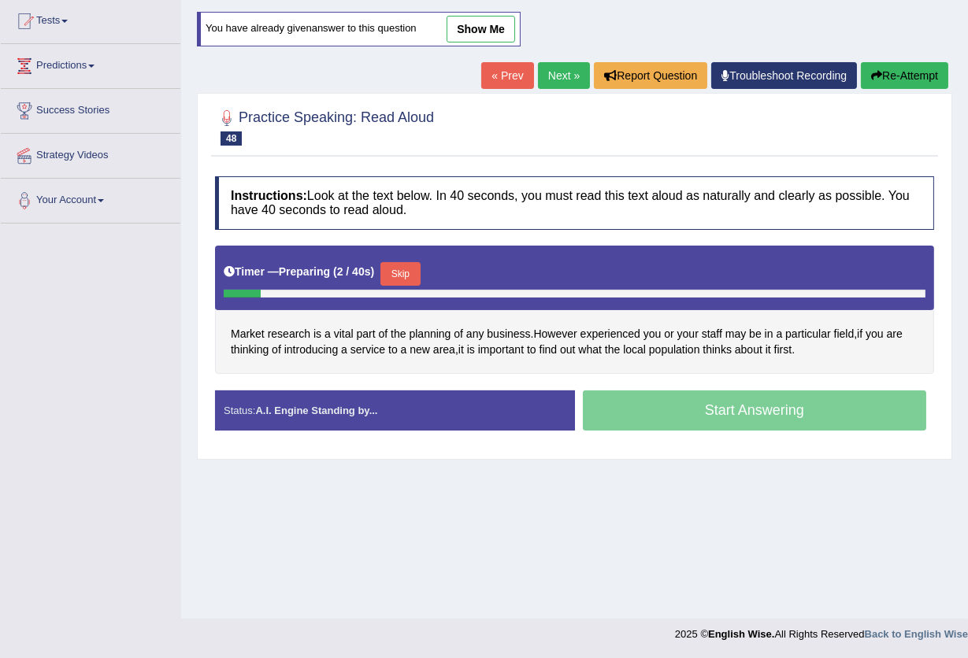
click at [409, 271] on button "Skip" at bounding box center [399, 274] width 39 height 24
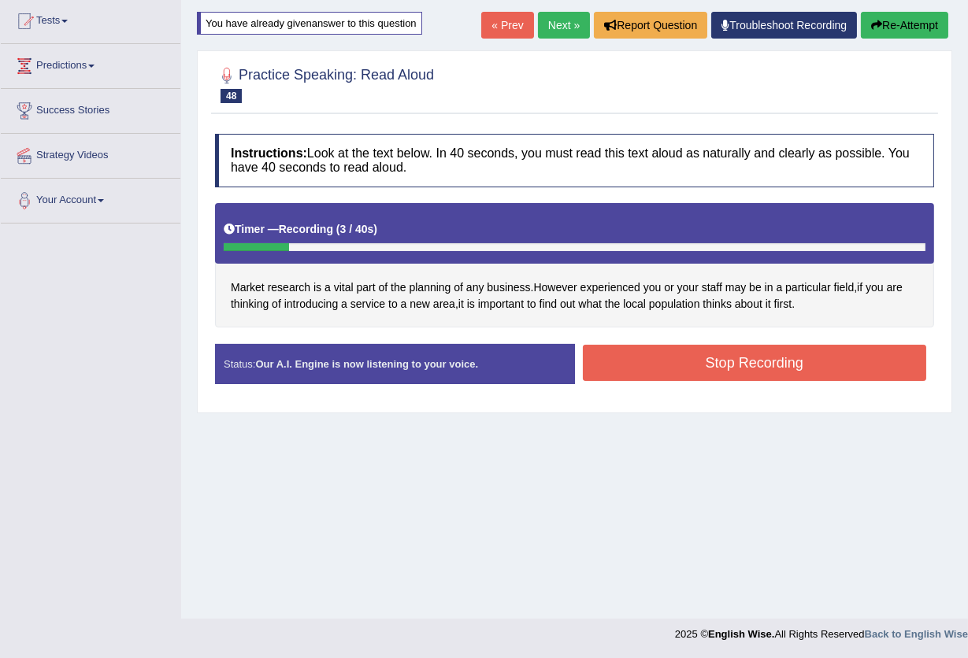
click at [697, 341] on div "Instructions: Look at the text below. In 40 seconds, you must read this text al…" at bounding box center [574, 265] width 727 height 279
click at [695, 354] on button "Stop Recording" at bounding box center [755, 363] width 344 height 36
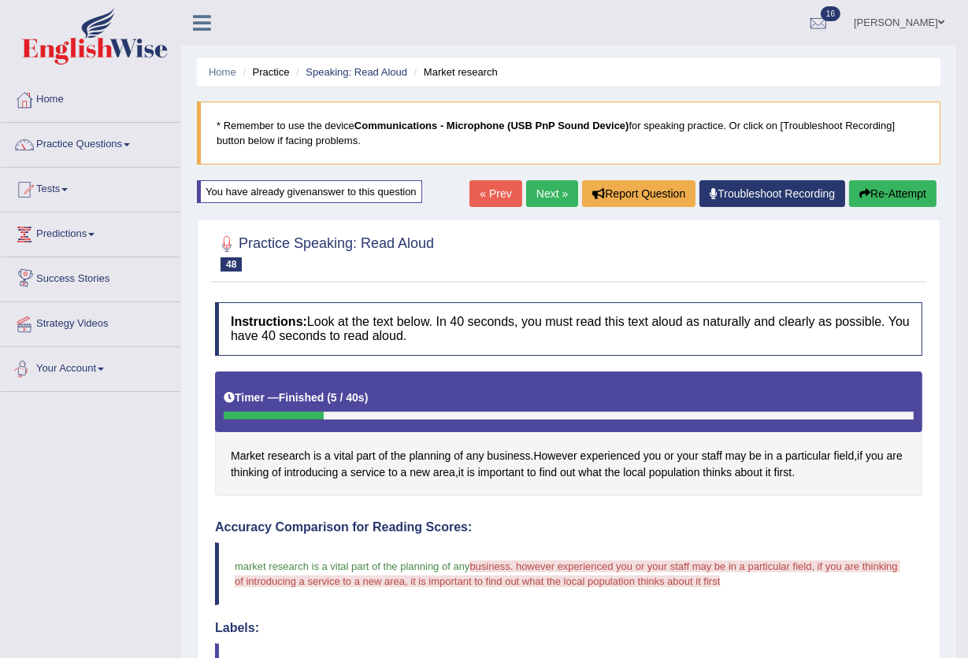
click at [528, 195] on link "Next »" at bounding box center [552, 193] width 52 height 27
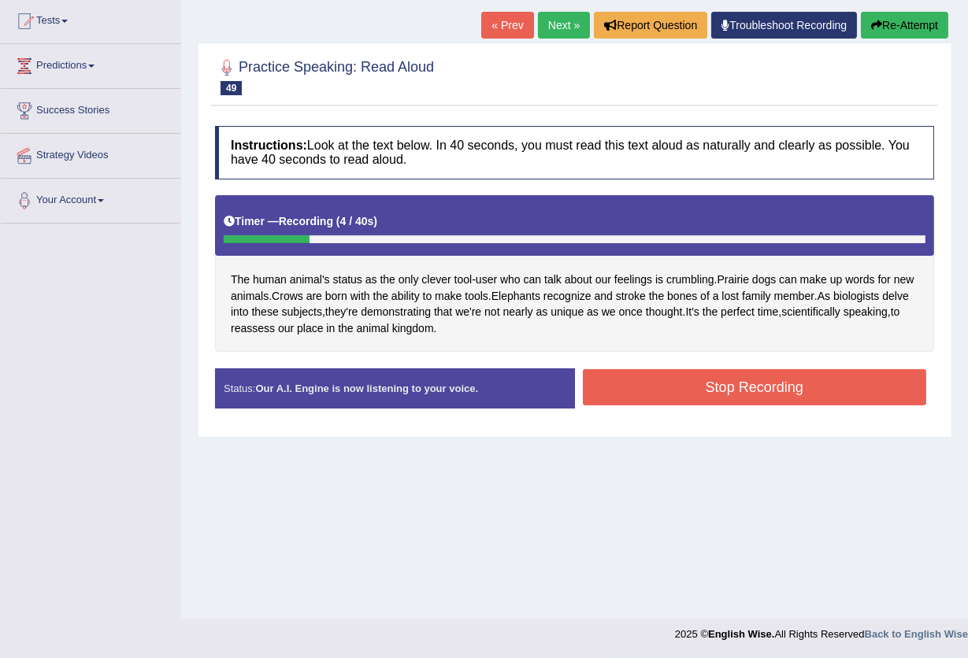
click at [752, 379] on button "Stop Recording" at bounding box center [755, 387] width 344 height 36
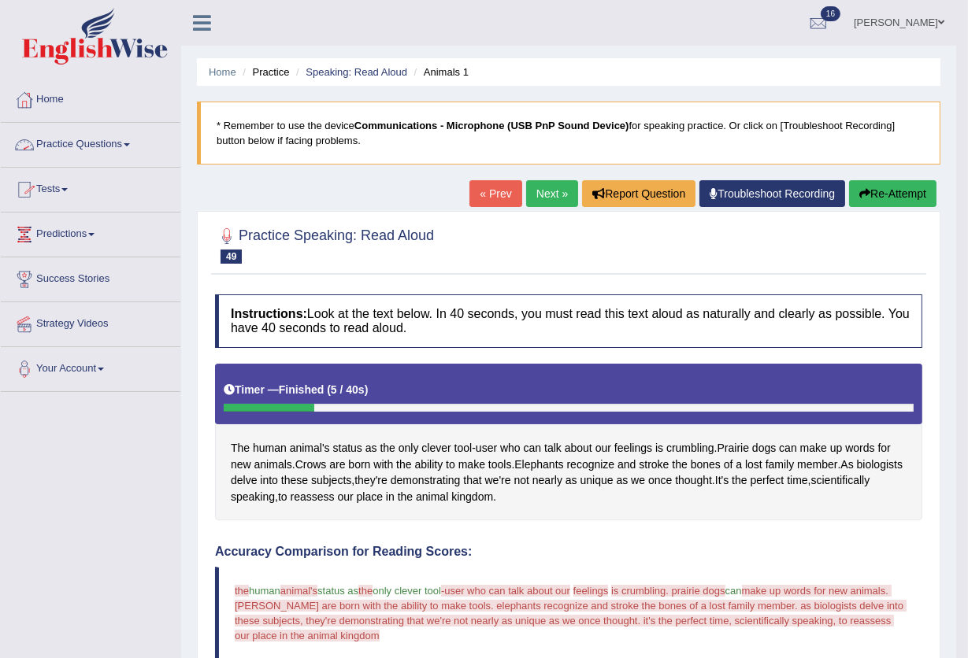
click at [112, 154] on link "Practice Questions" at bounding box center [91, 142] width 180 height 39
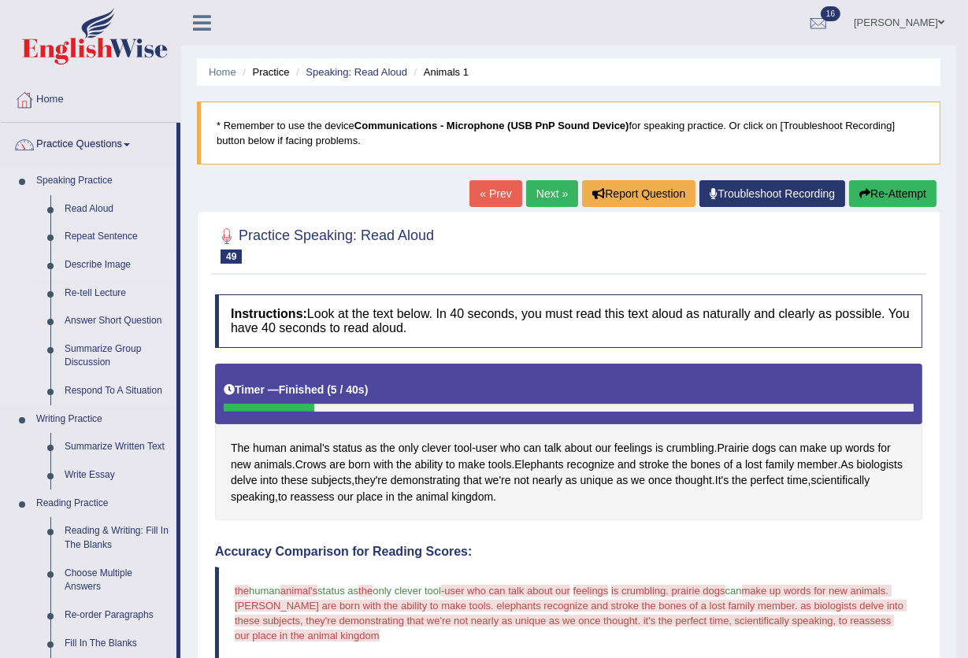
click at [92, 257] on link "Describe Image" at bounding box center [116, 265] width 119 height 28
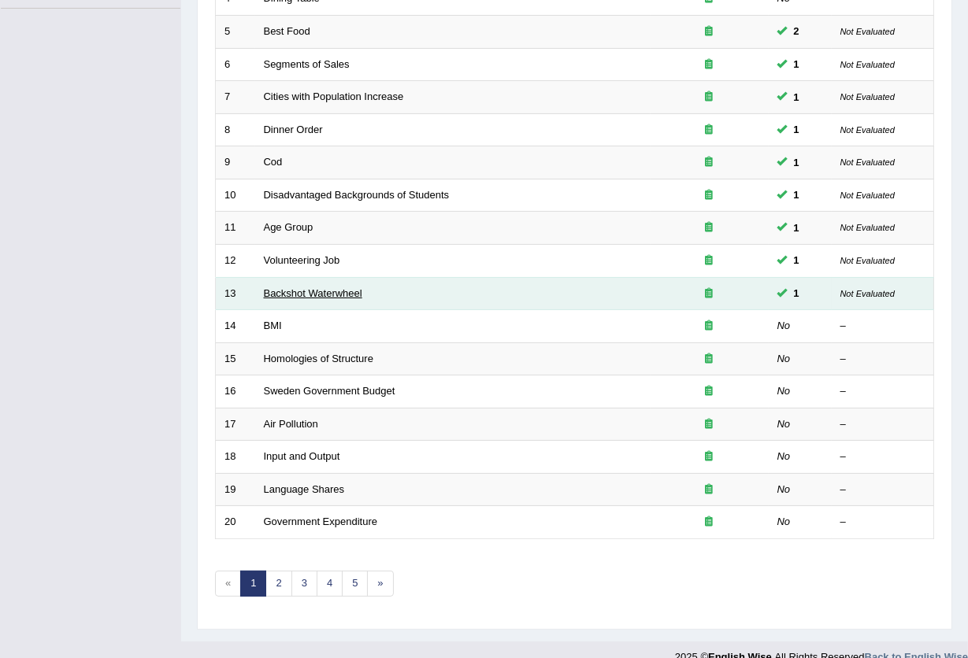
click at [301, 287] on link "Backshot Waterwheel" at bounding box center [313, 293] width 98 height 12
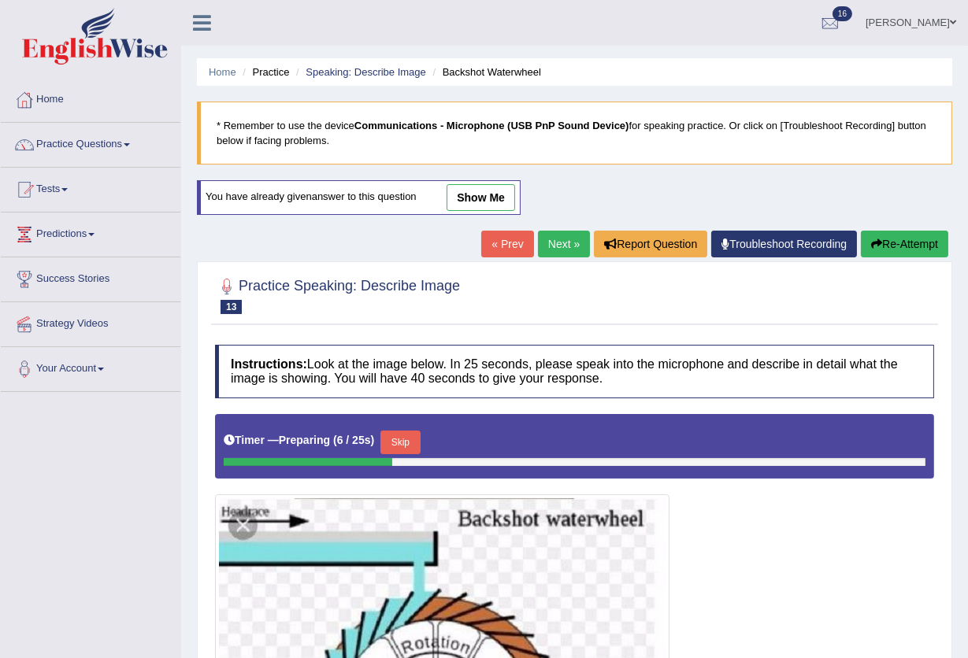
click at [270, 69] on li "Practice" at bounding box center [264, 72] width 50 height 15
click at [361, 76] on link "Speaking: Describe Image" at bounding box center [366, 72] width 120 height 12
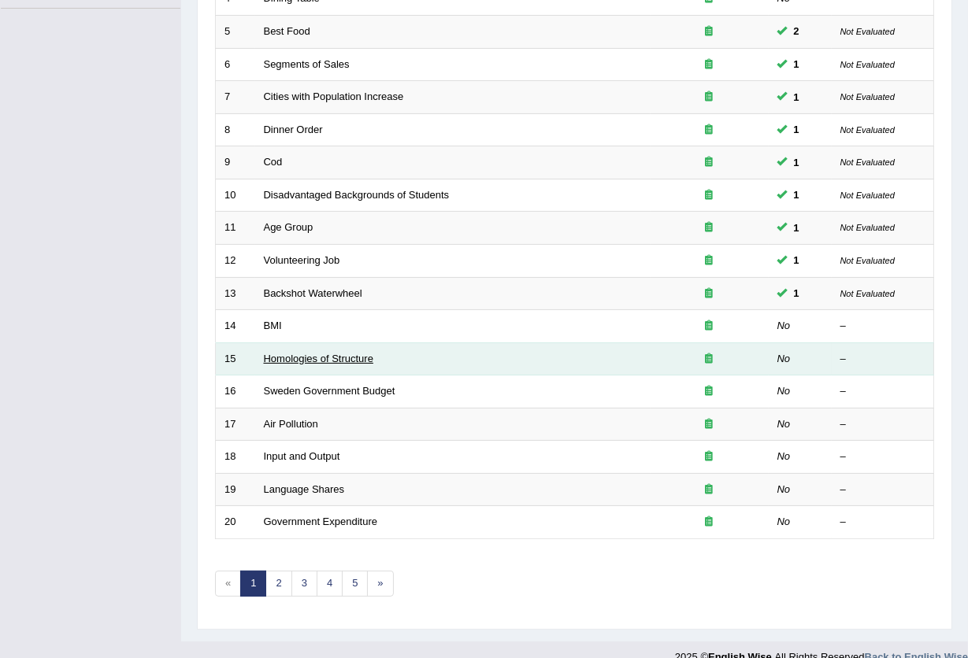
click at [280, 353] on link "Homologies of Structure" at bounding box center [318, 359] width 109 height 12
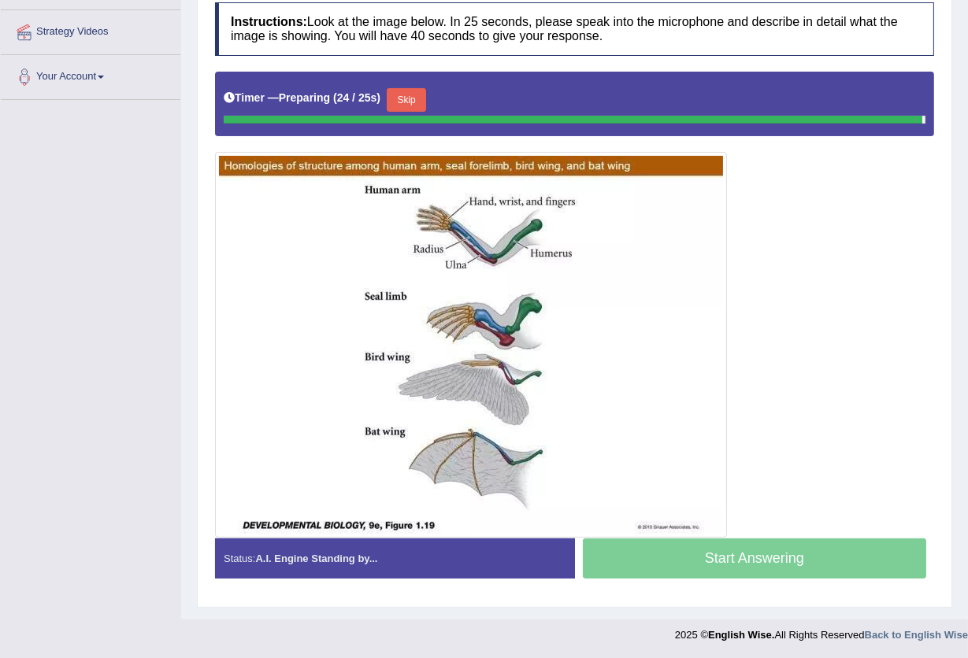
scroll to position [289, 0]
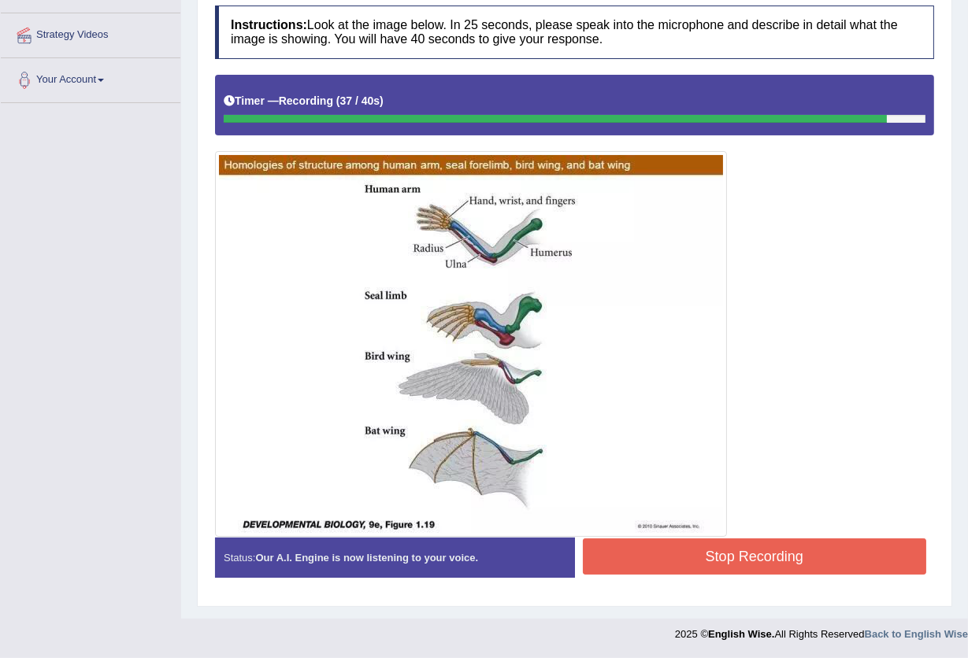
click at [759, 565] on button "Stop Recording" at bounding box center [755, 557] width 344 height 36
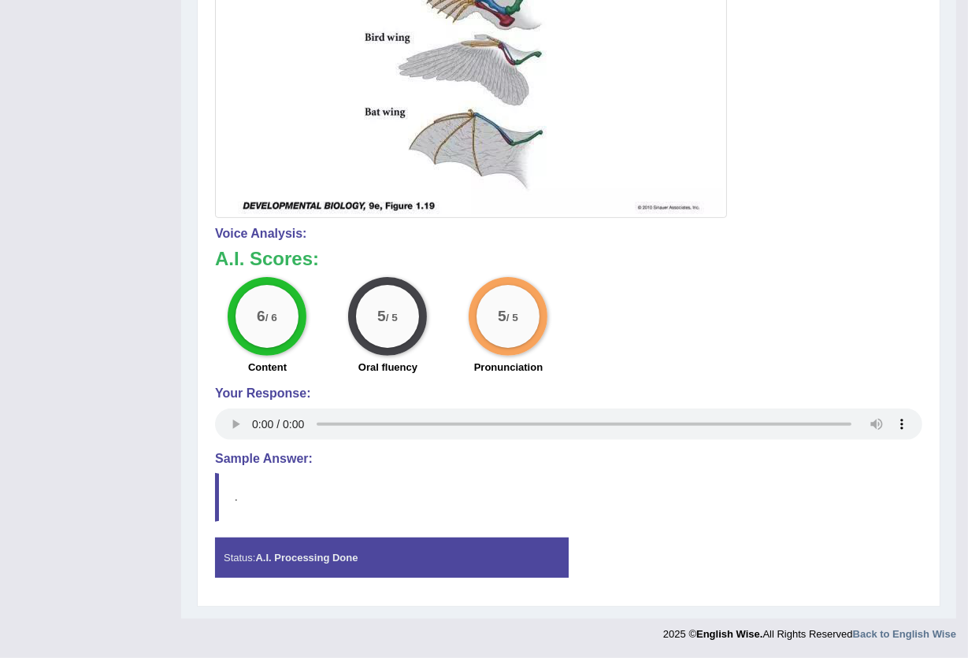
scroll to position [83, 0]
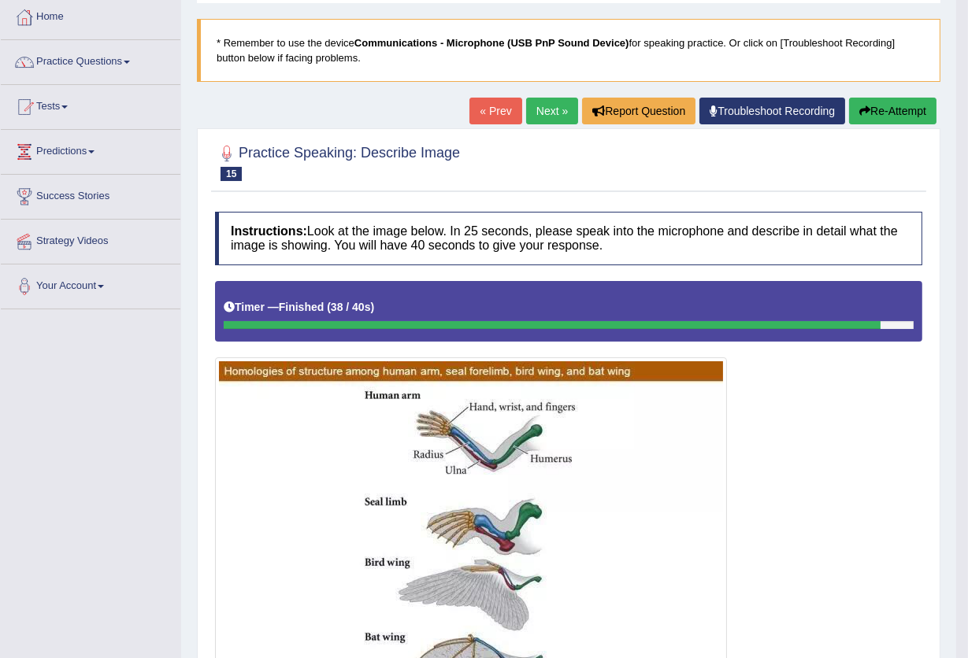
click at [545, 119] on link "Next »" at bounding box center [552, 111] width 52 height 27
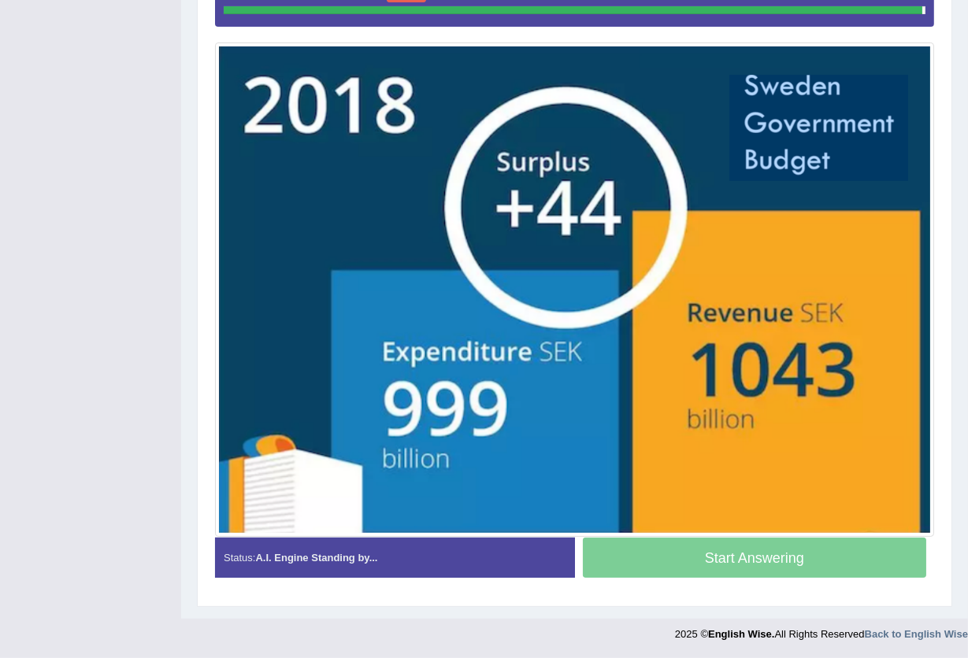
scroll to position [398, 0]
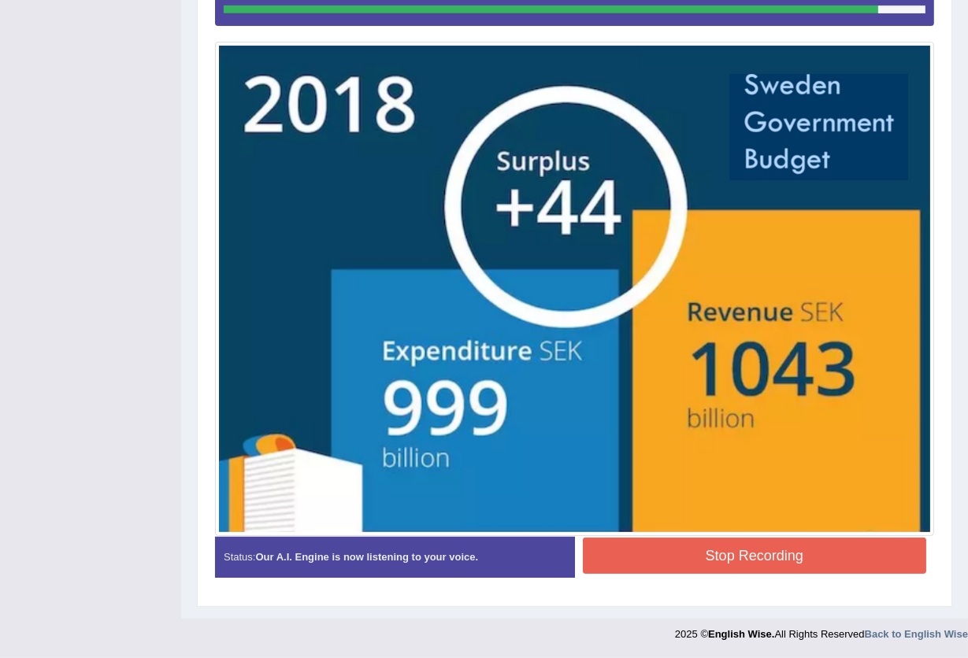
click at [746, 545] on button "Stop Recording" at bounding box center [755, 556] width 344 height 36
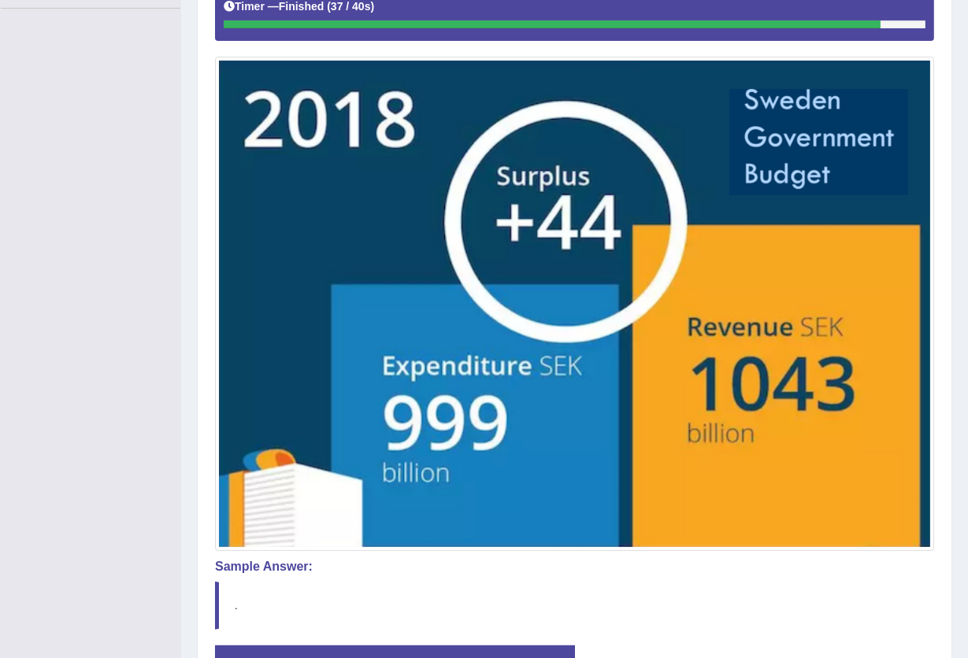
scroll to position [492, 0]
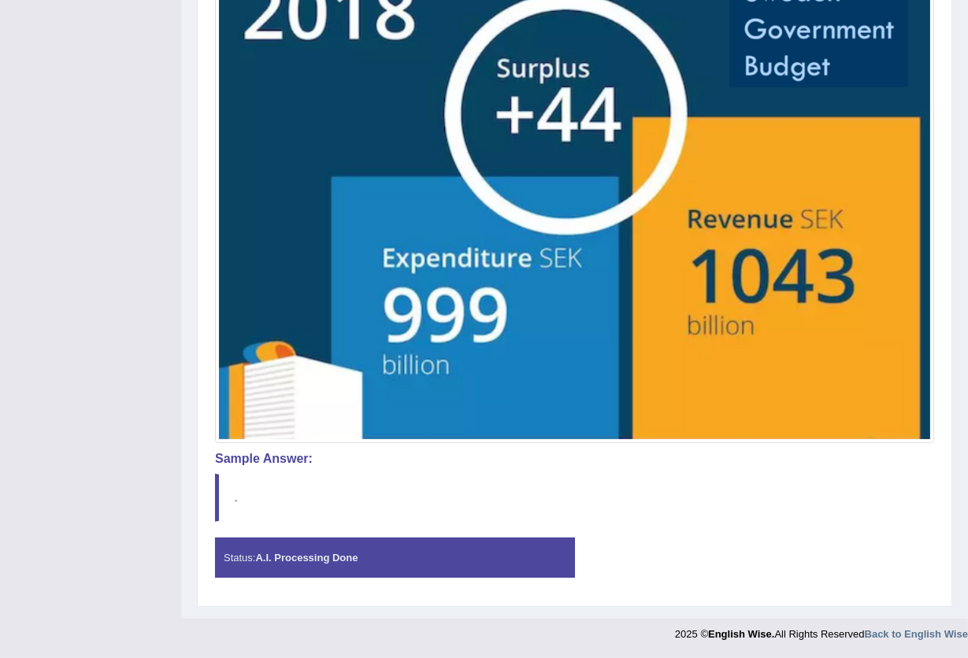
click at [362, 566] on div "Status: A.I. Processing Done" at bounding box center [395, 558] width 360 height 40
click at [363, 566] on div "Status: A.I. Processing Done" at bounding box center [395, 558] width 360 height 40
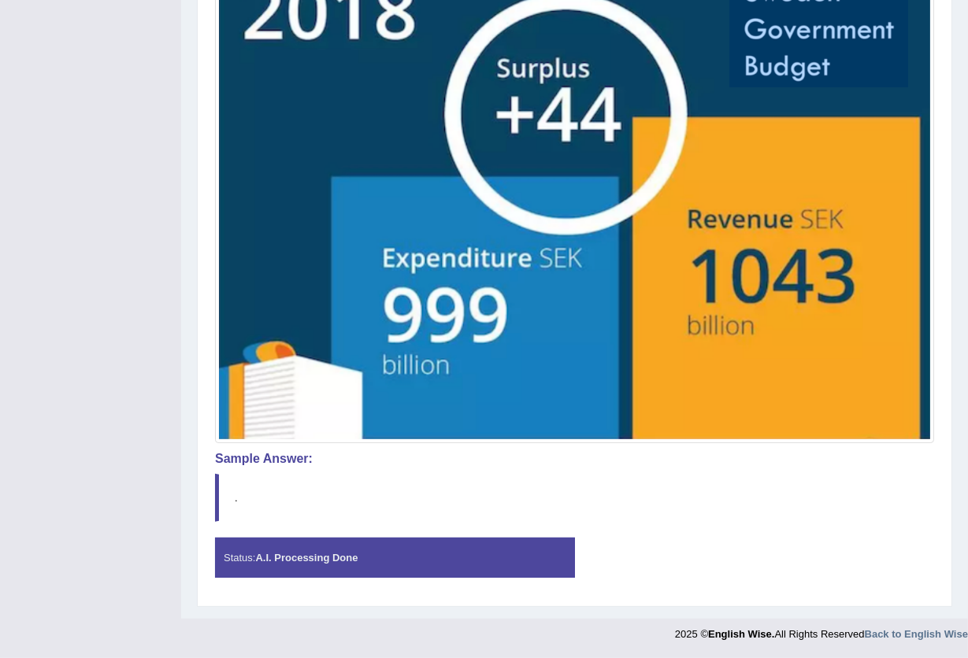
click at [364, 566] on div "Status: A.I. Processing Done" at bounding box center [395, 558] width 360 height 40
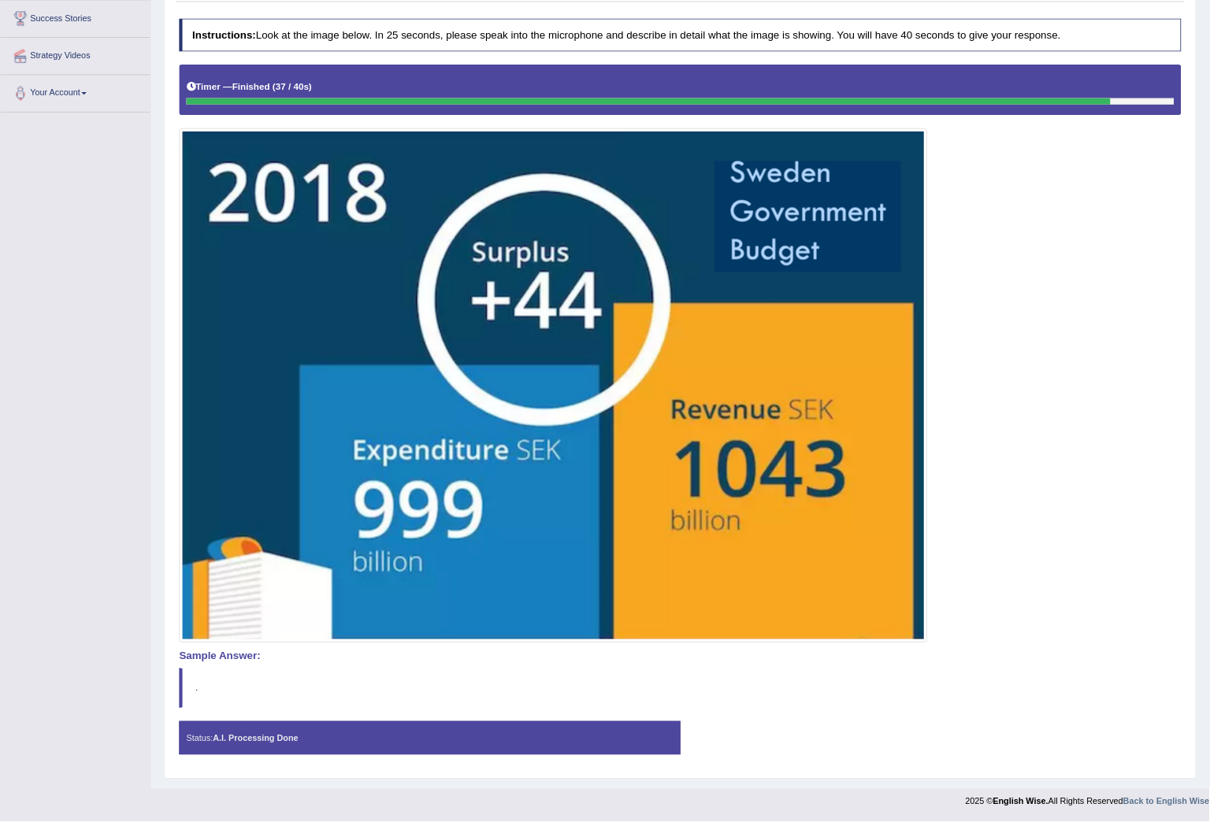
scroll to position [0, 0]
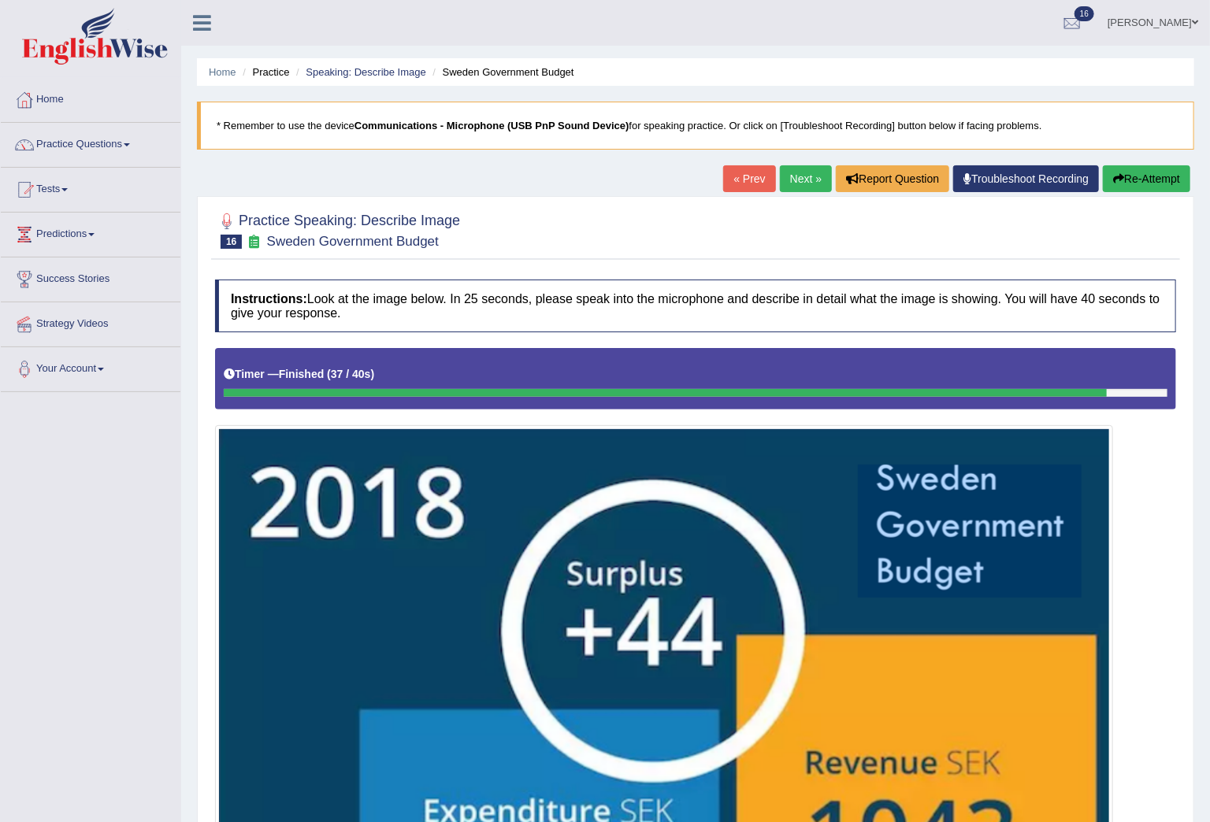
drag, startPoint x: 594, startPoint y: 31, endPoint x: 776, endPoint y: 220, distance: 262.3
click at [776, 220] on div at bounding box center [695, 230] width 961 height 48
click at [967, 190] on button "Re-Attempt" at bounding box center [1145, 178] width 87 height 27
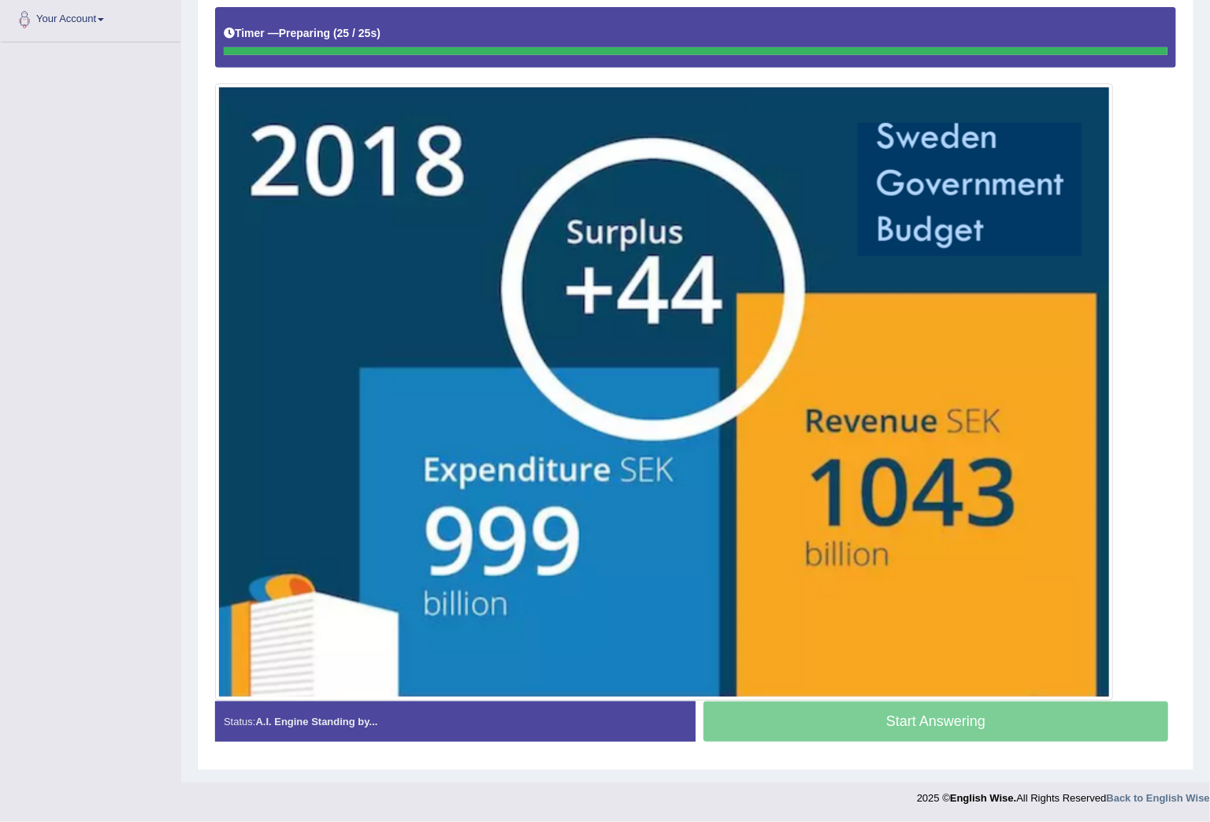
scroll to position [351, 0]
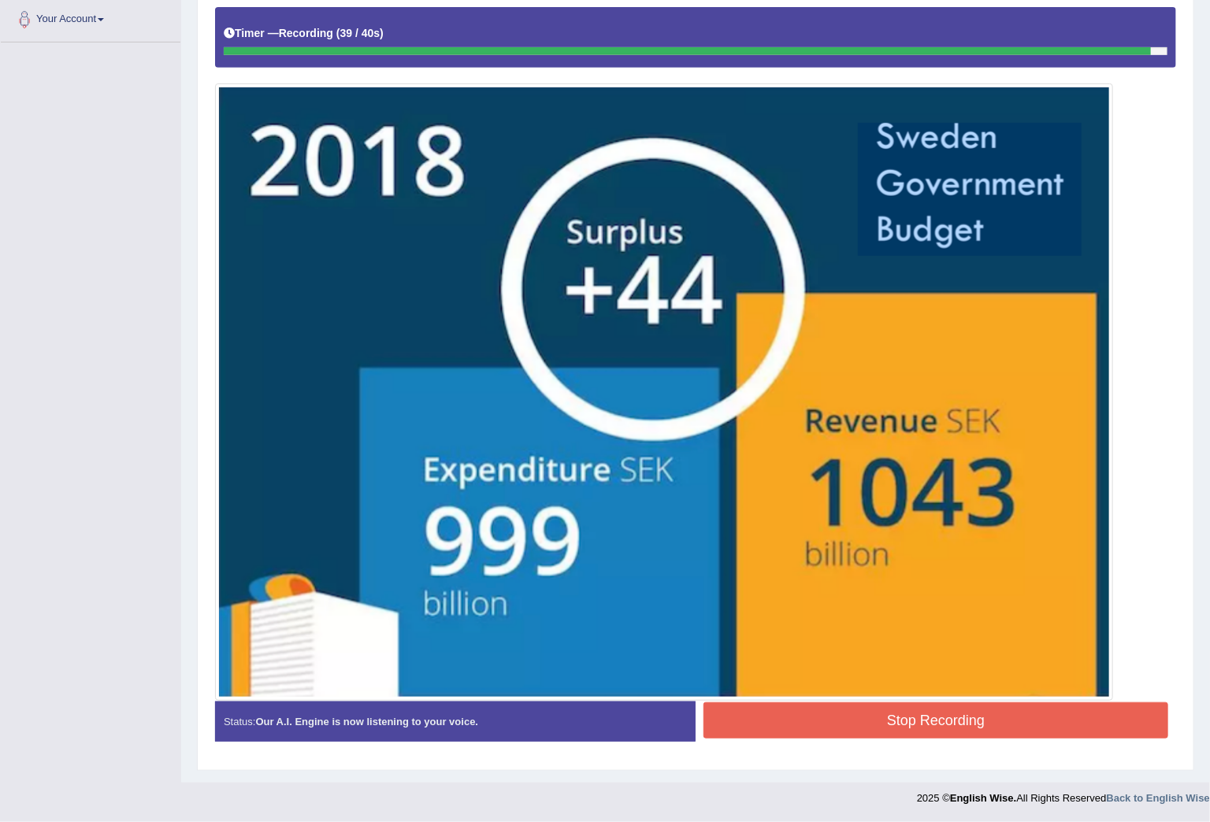
click at [928, 721] on button "Stop Recording" at bounding box center [935, 720] width 465 height 36
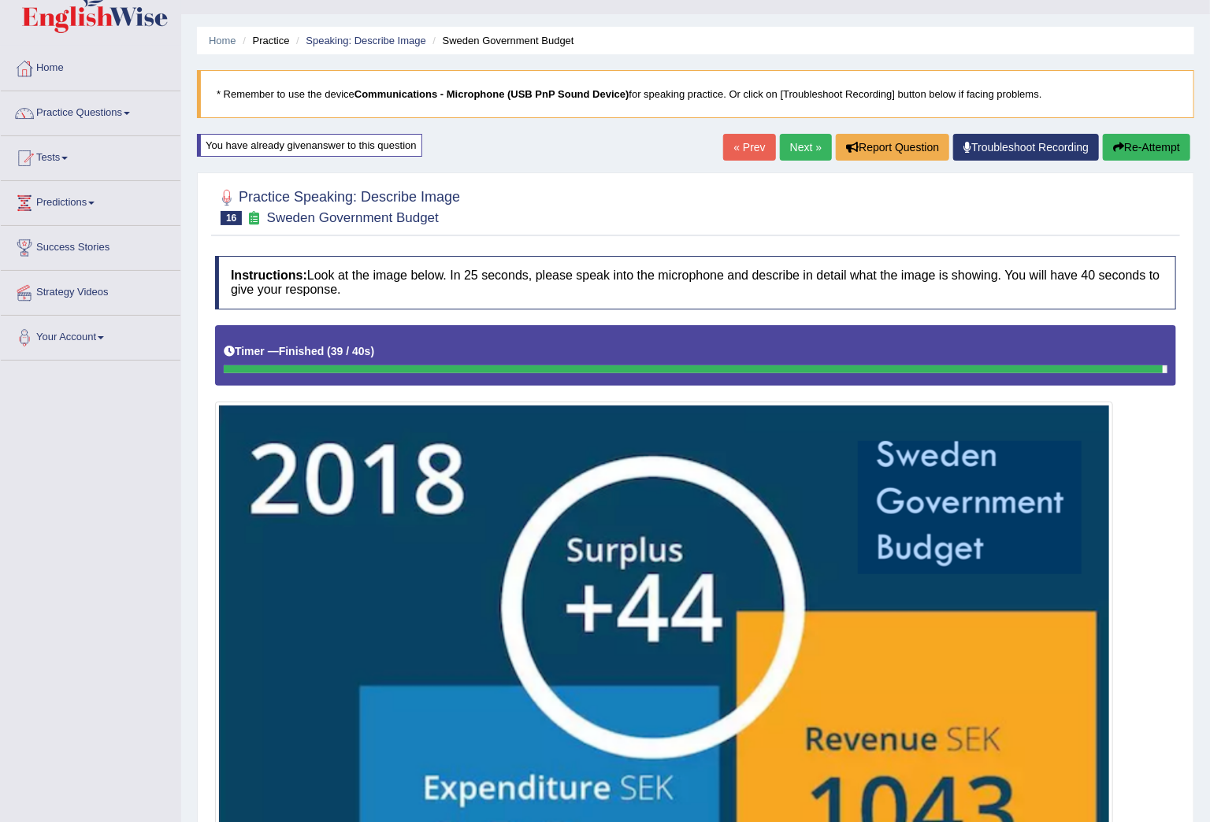
scroll to position [0, 0]
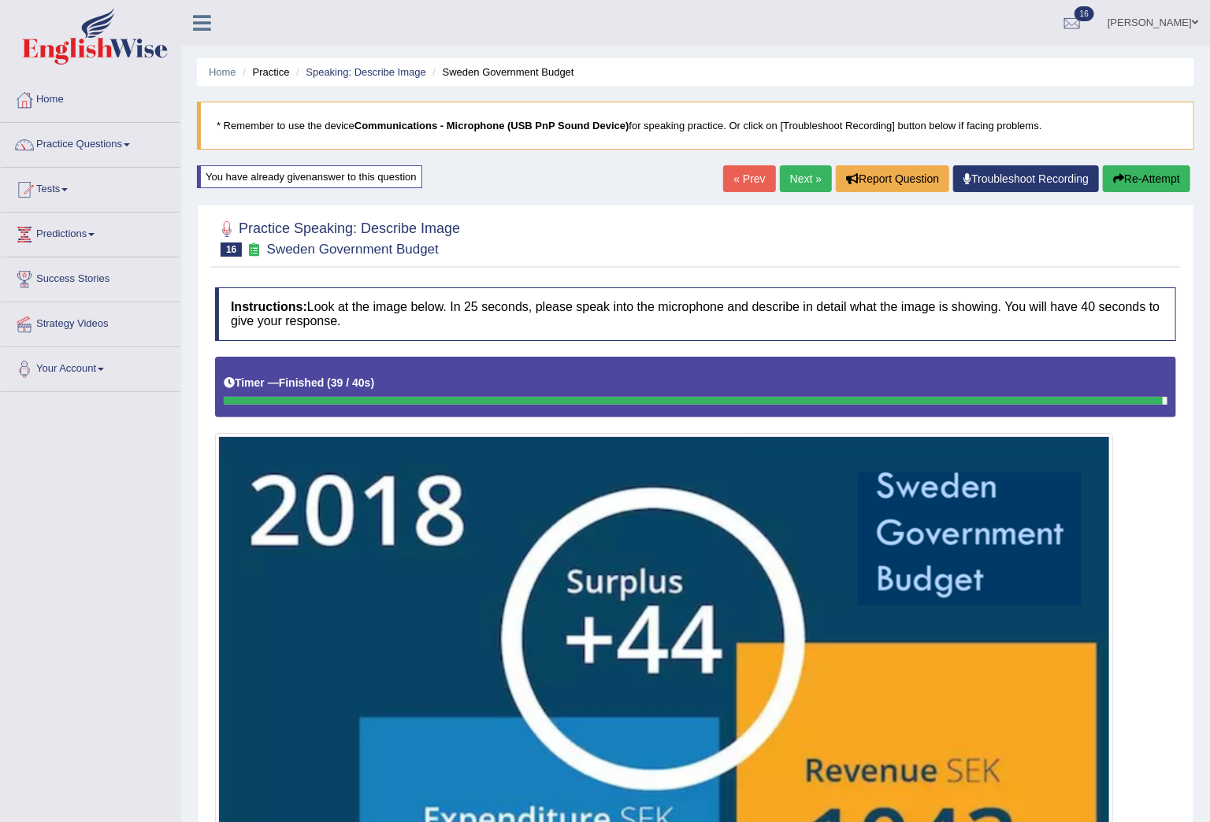
click at [809, 173] on link "Next »" at bounding box center [806, 178] width 52 height 27
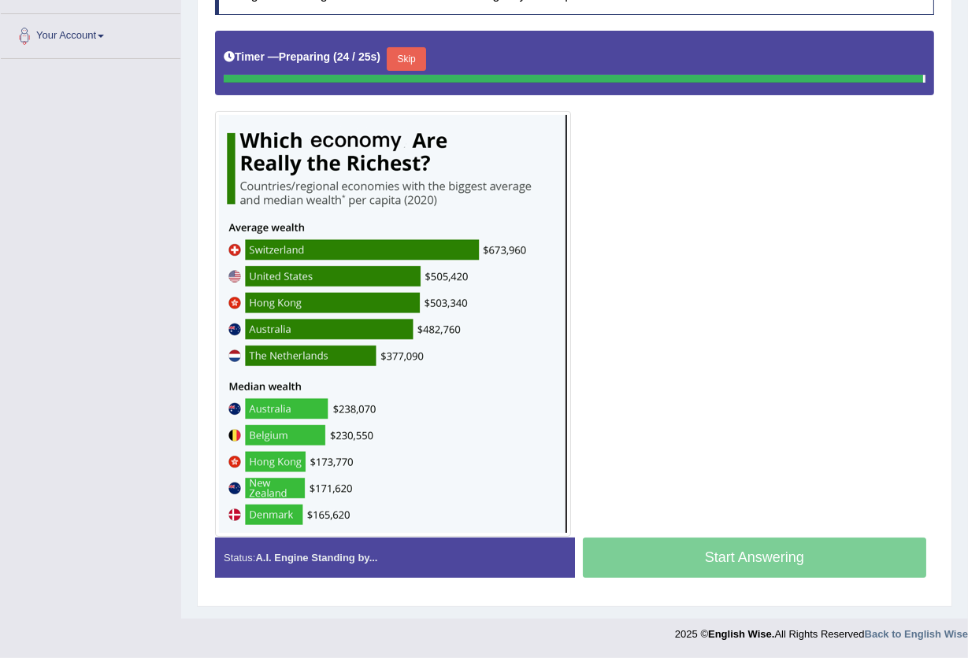
scroll to position [329, 0]
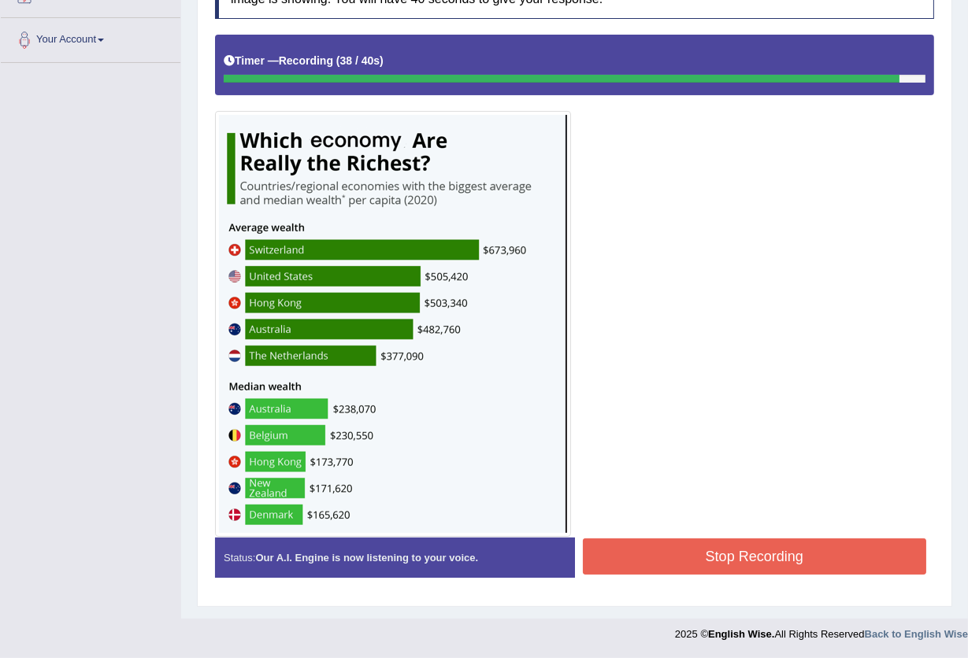
click at [738, 565] on button "Stop Recording" at bounding box center [755, 557] width 344 height 36
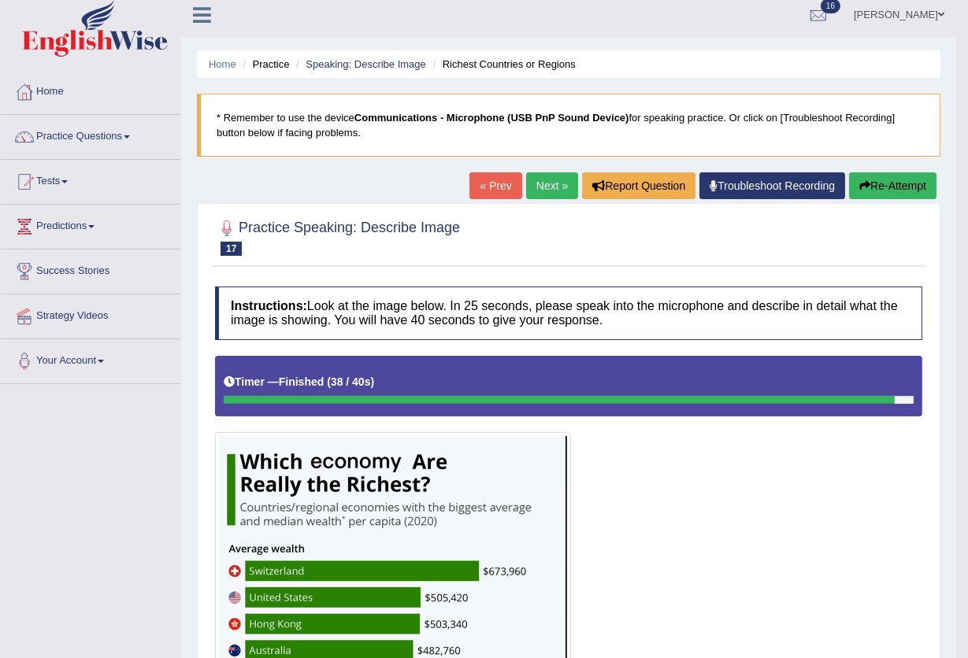
scroll to position [0, 0]
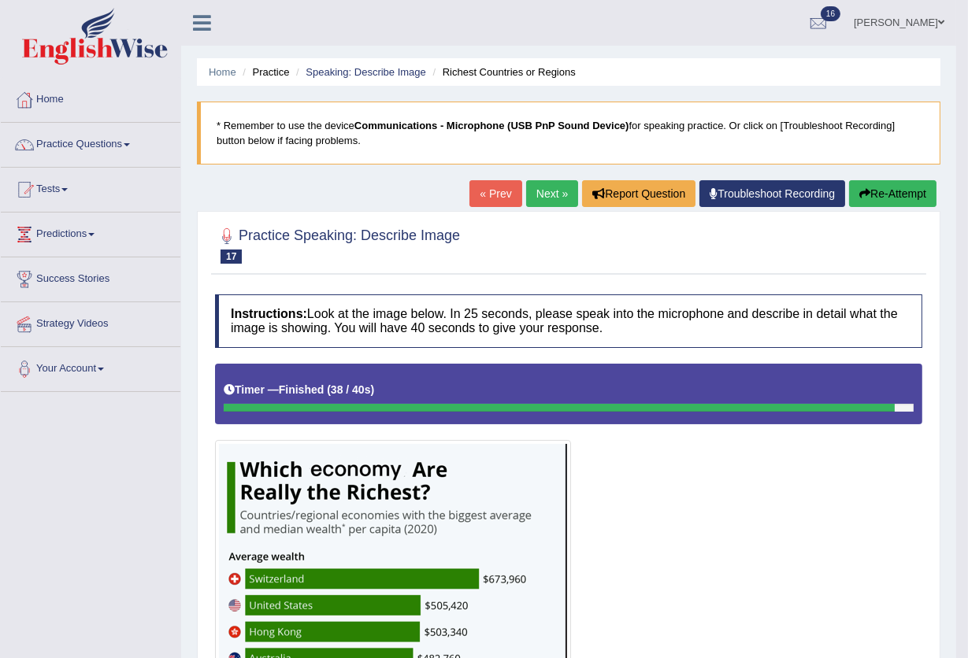
click at [551, 187] on link "Next »" at bounding box center [552, 193] width 52 height 27
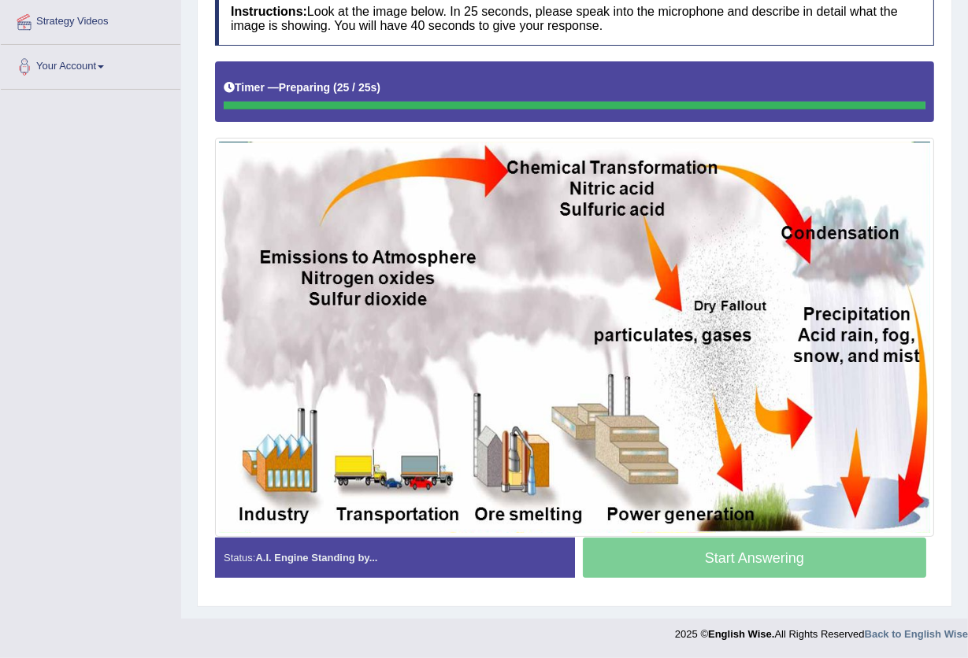
scroll to position [303, 0]
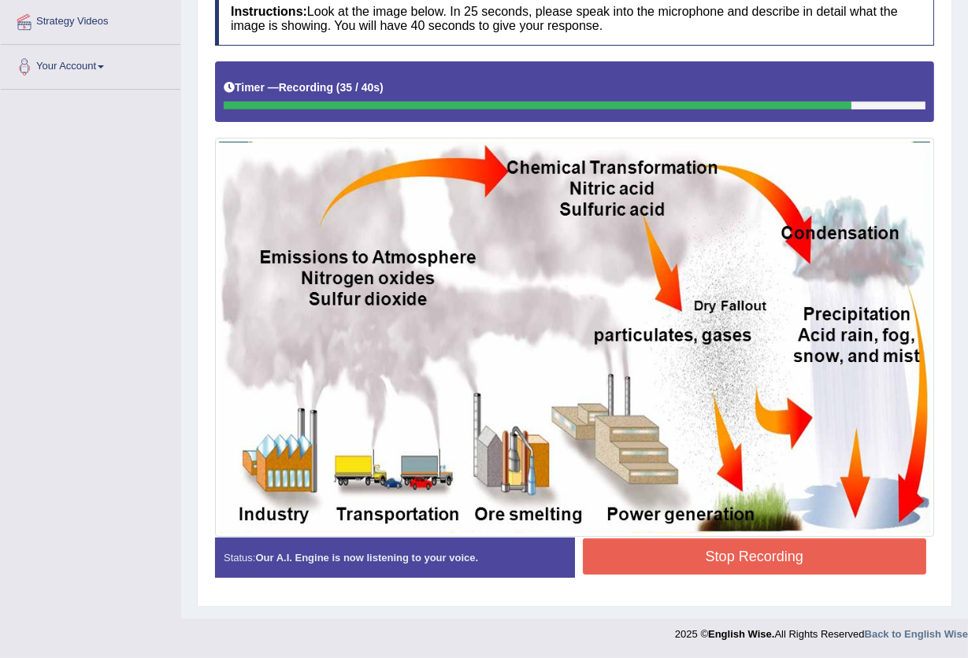
click at [761, 556] on button "Stop Recording" at bounding box center [755, 557] width 344 height 36
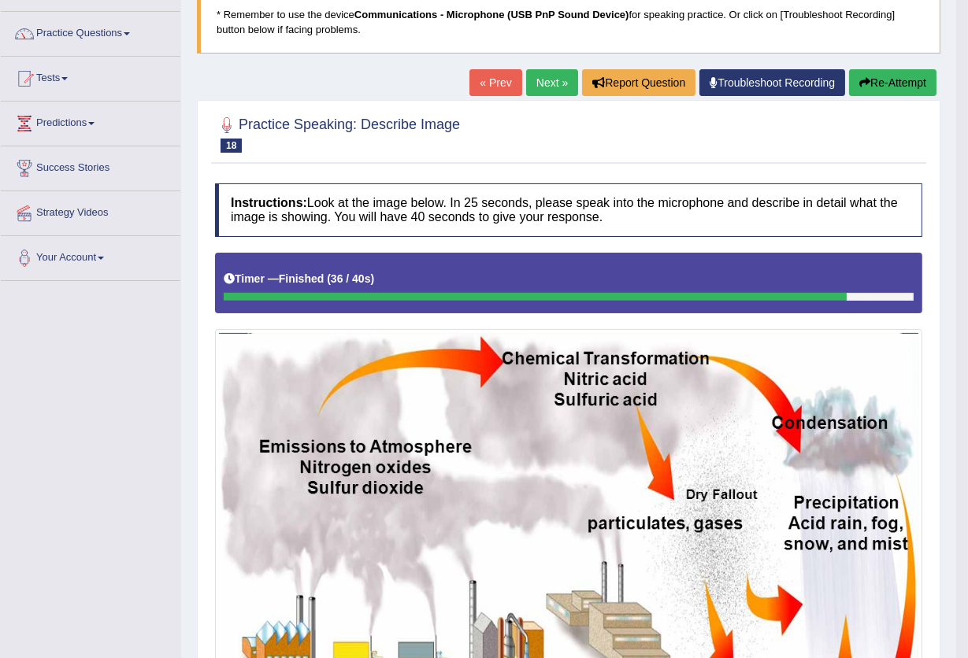
scroll to position [0, 0]
